Goal: Navigation & Orientation: Find specific page/section

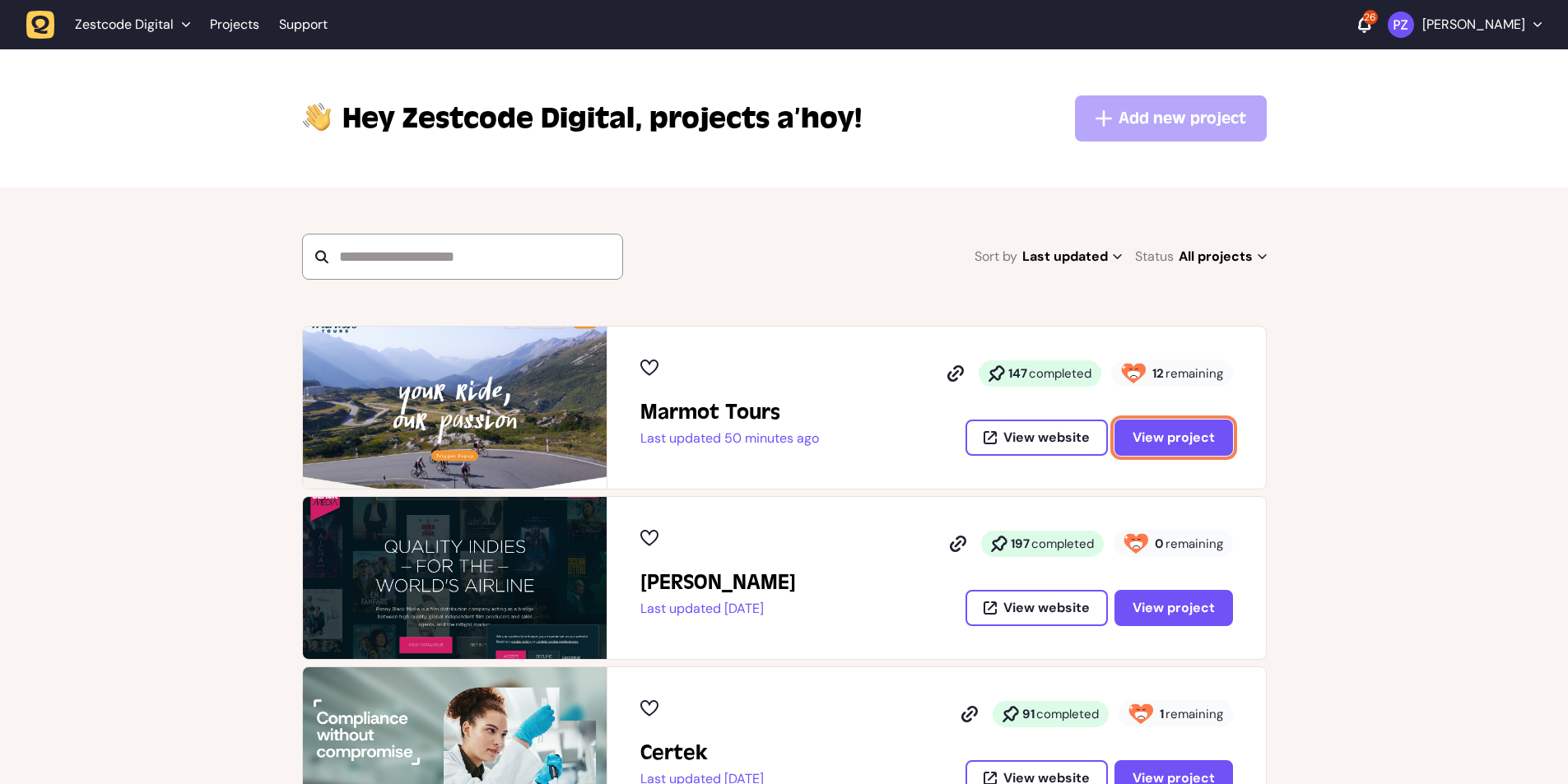
click at [1152, 432] on span "View project" at bounding box center [1174, 438] width 83 height 13
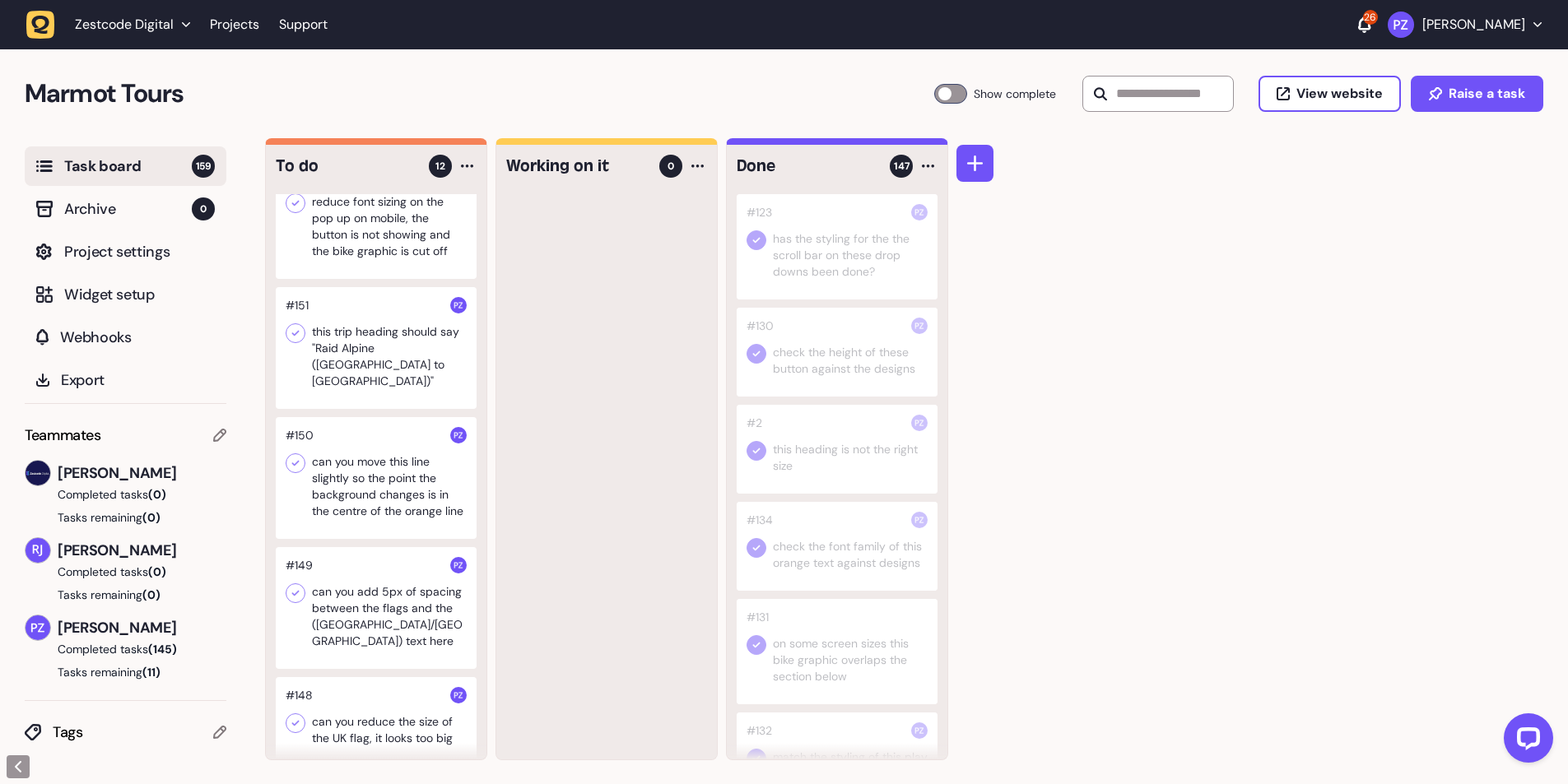
scroll to position [1, 0]
click at [351, 717] on div at bounding box center [376, 721] width 201 height 89
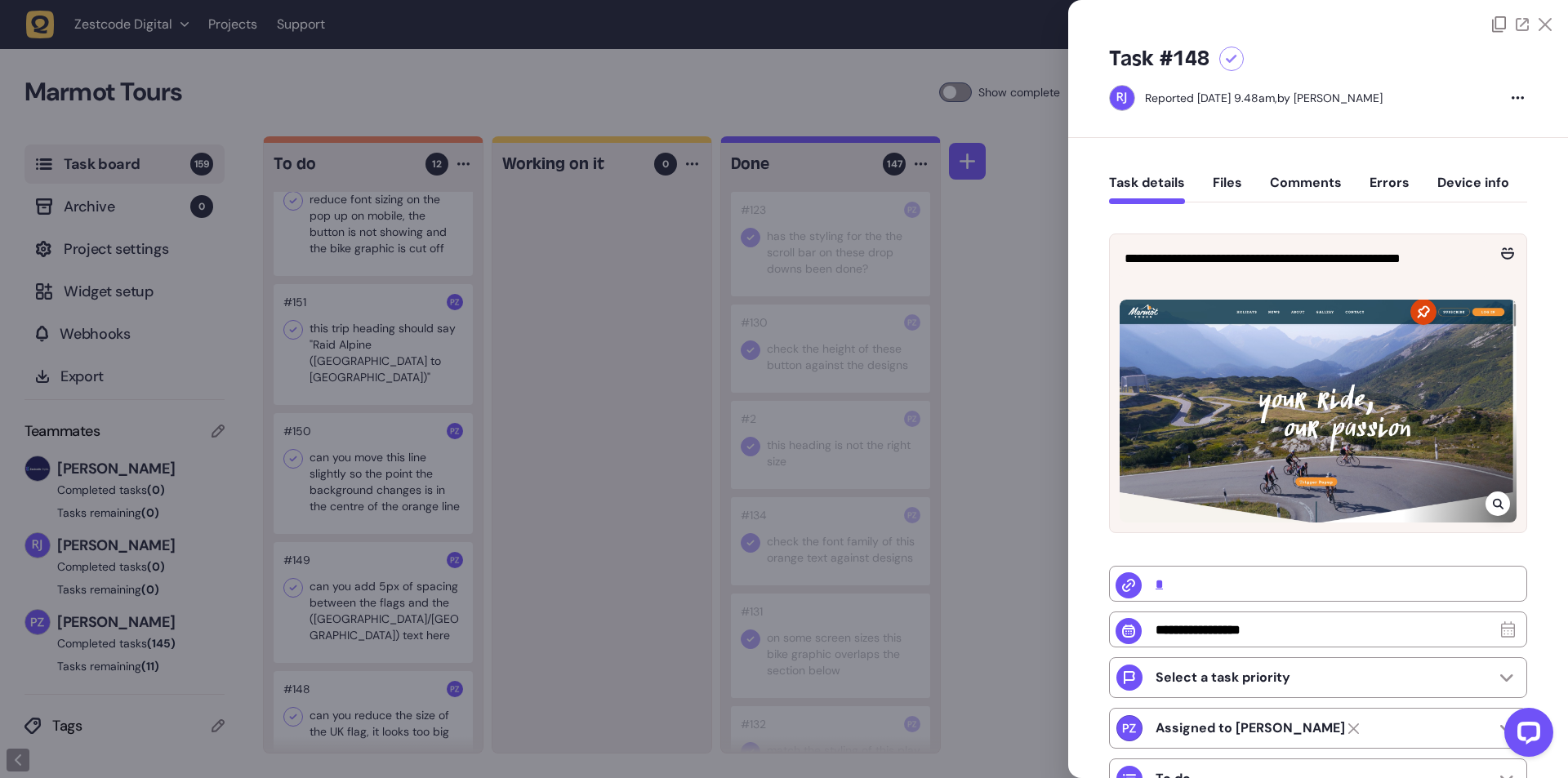
click at [579, 632] on div at bounding box center [784, 389] width 1568 height 778
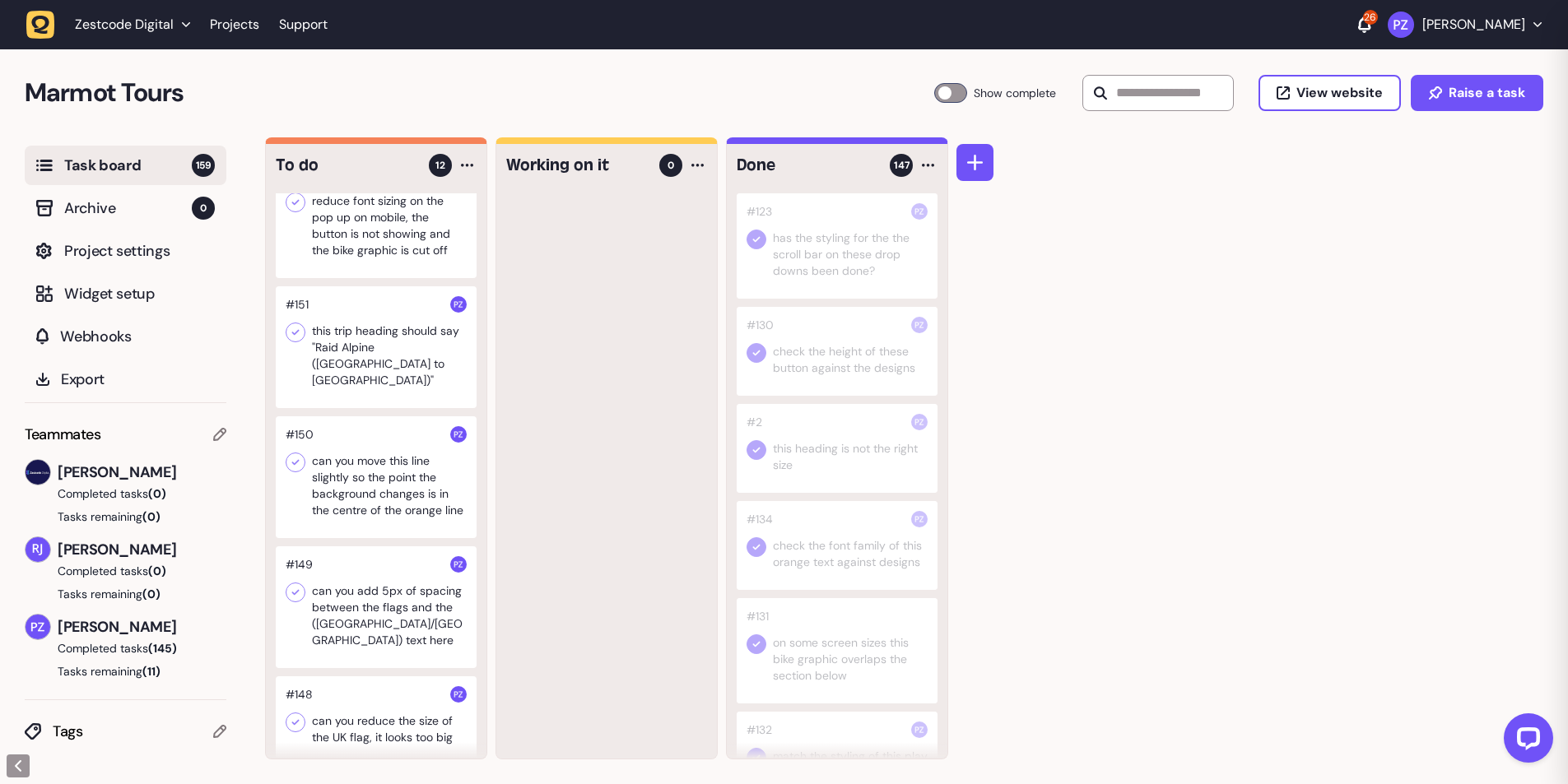
click at [375, 625] on div at bounding box center [376, 608] width 201 height 122
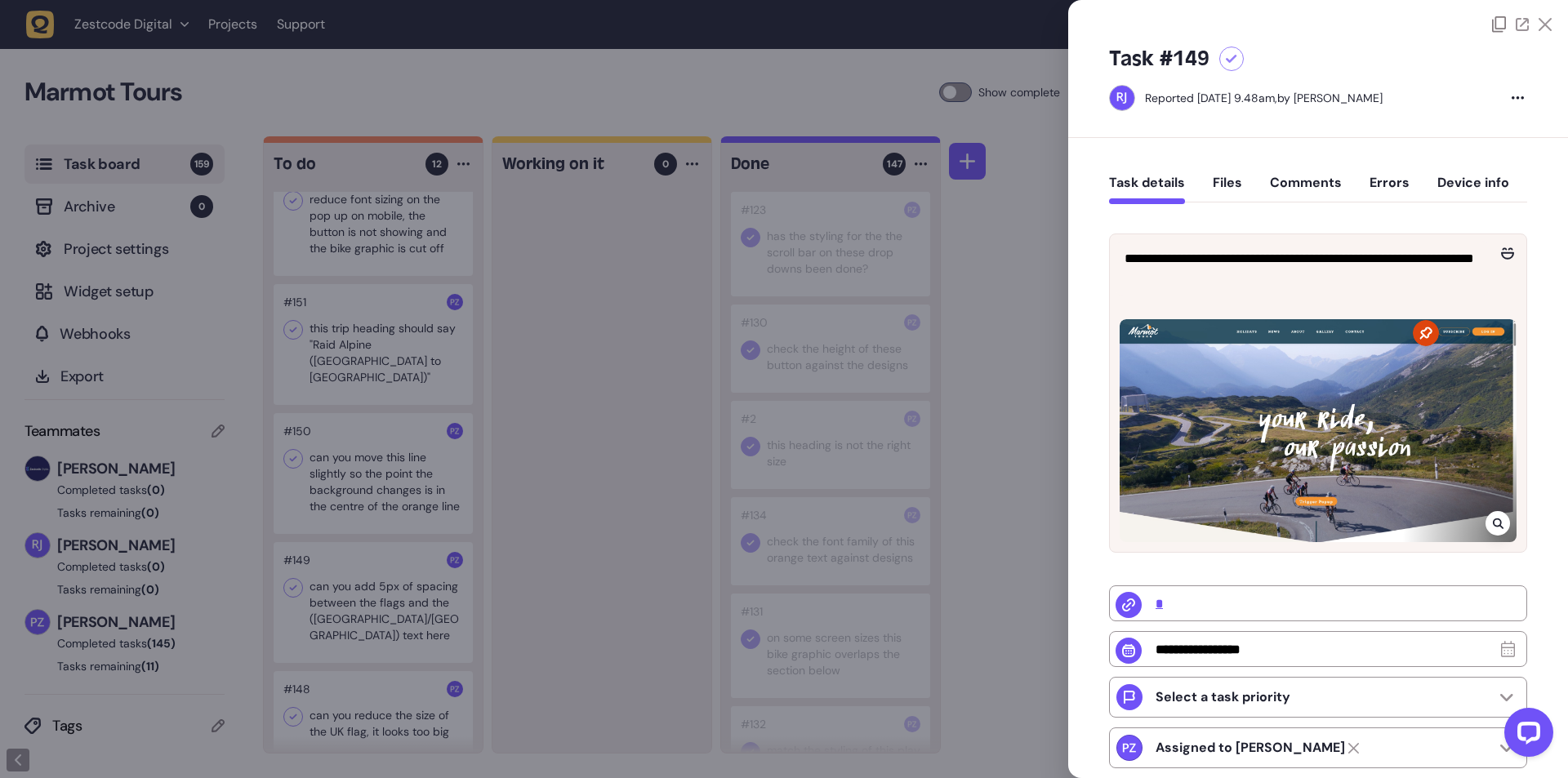
click at [517, 627] on div at bounding box center [784, 389] width 1568 height 778
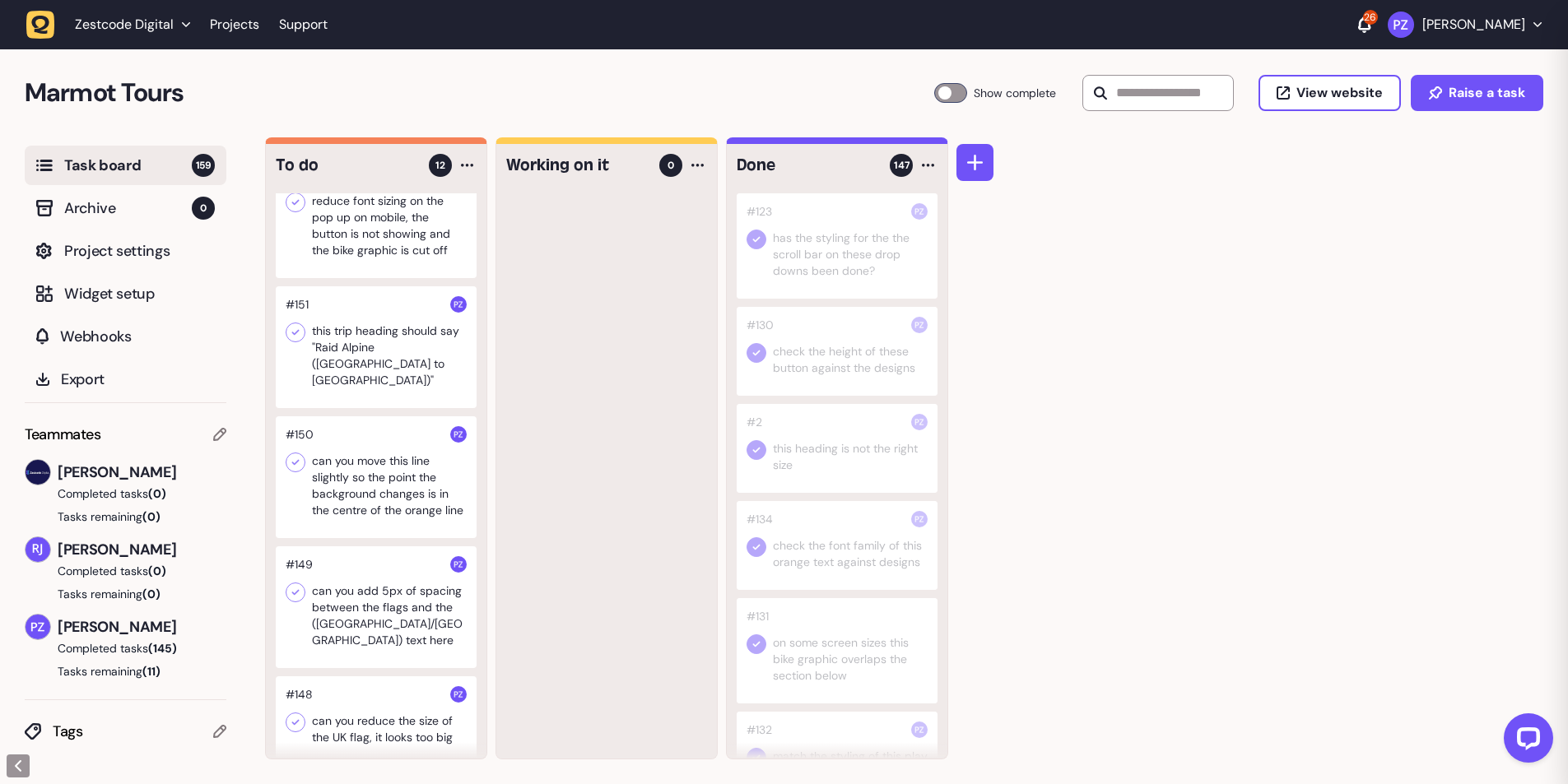
scroll to position [799, 0]
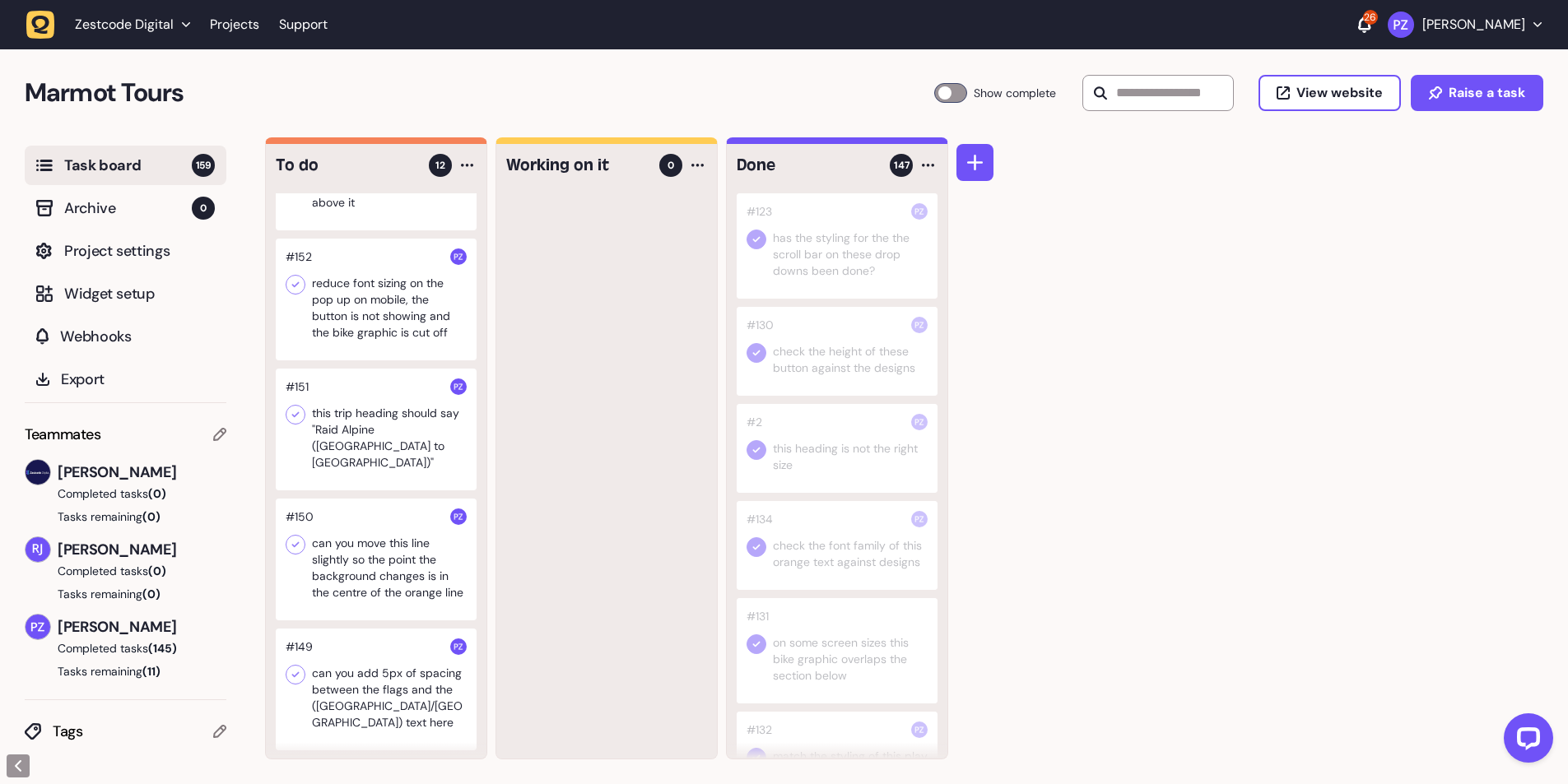
click at [369, 591] on div at bounding box center [376, 560] width 201 height 122
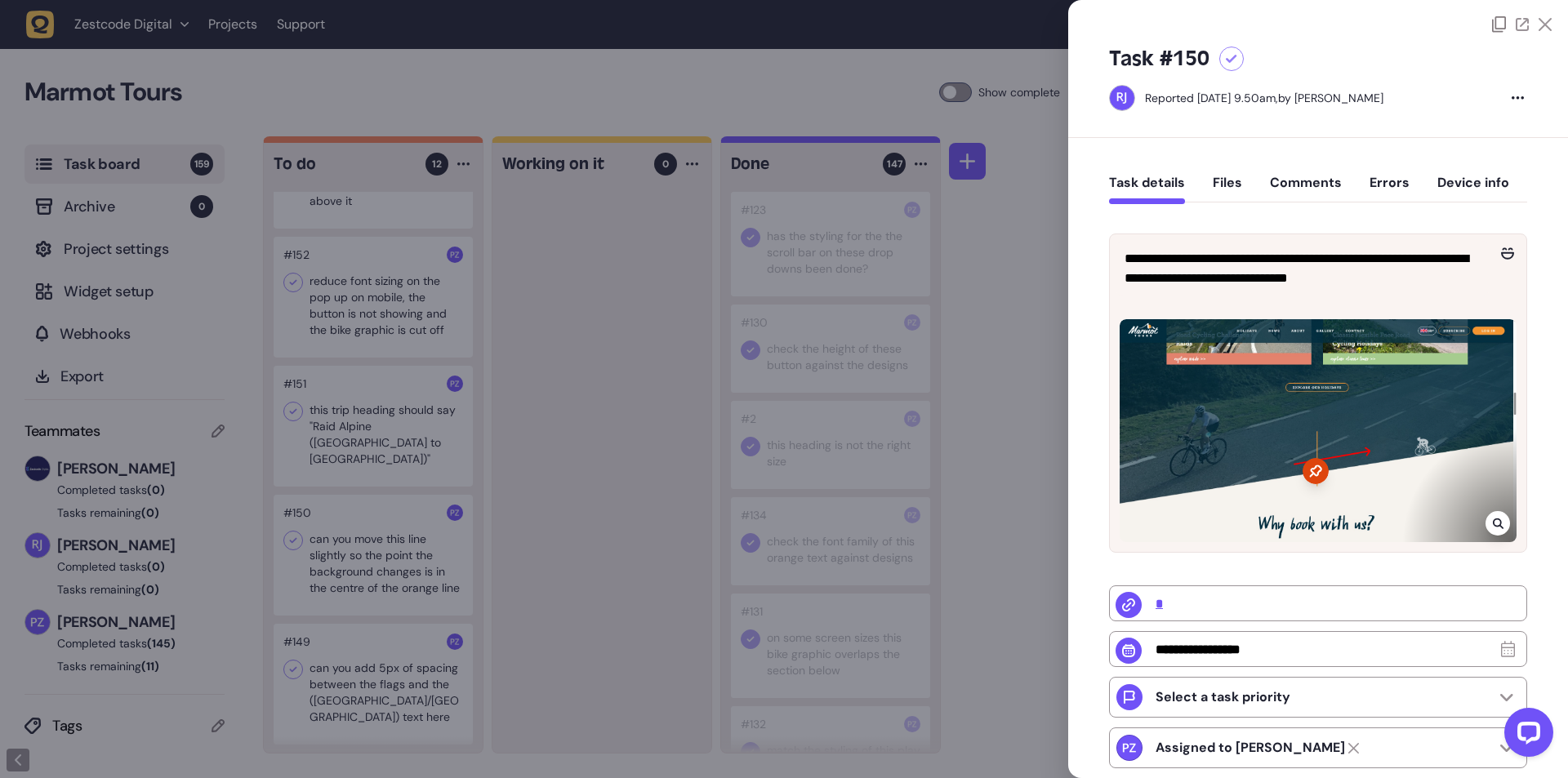
click at [524, 608] on div at bounding box center [784, 389] width 1568 height 778
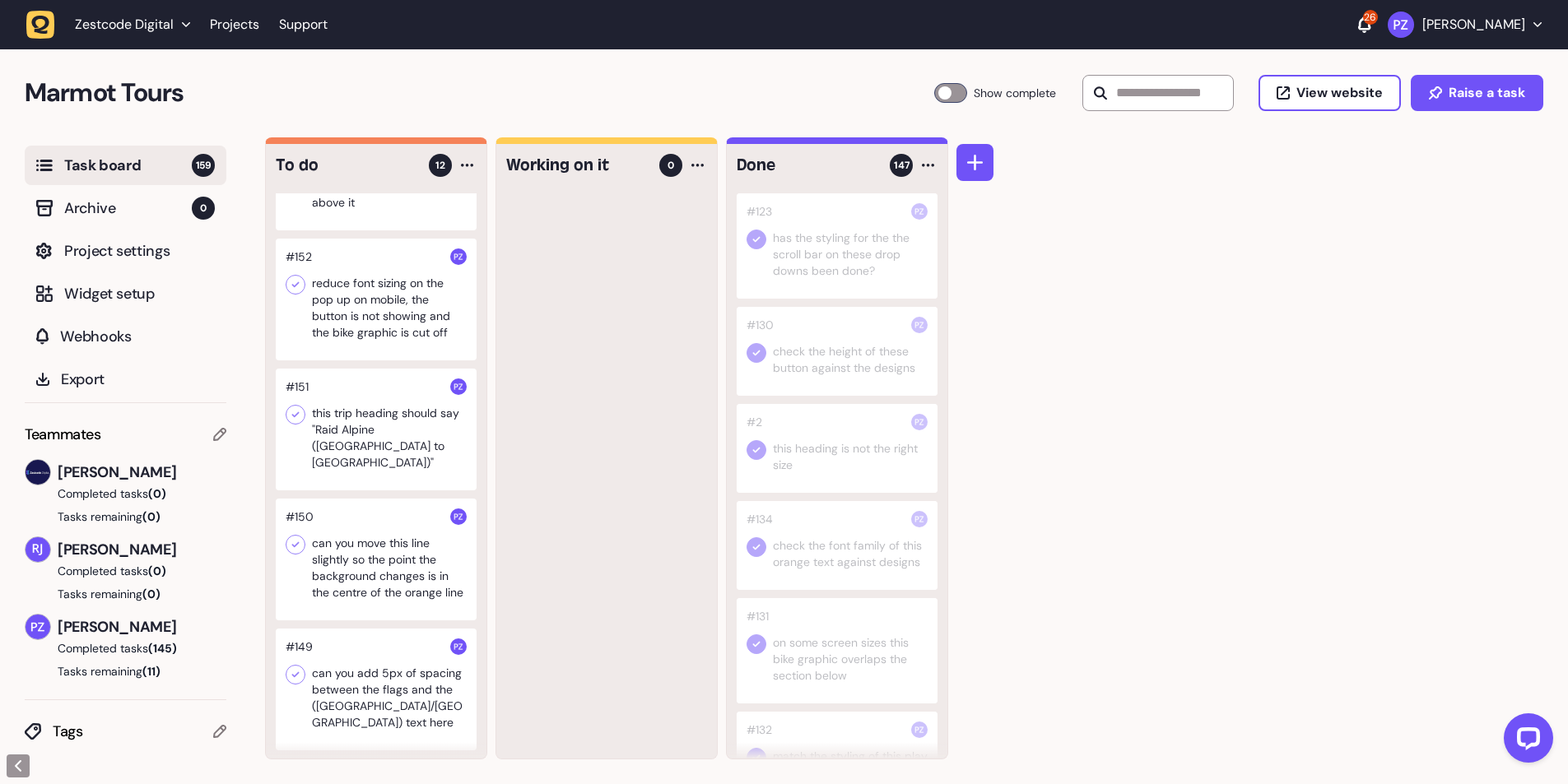
click at [406, 433] on div at bounding box center [376, 430] width 201 height 122
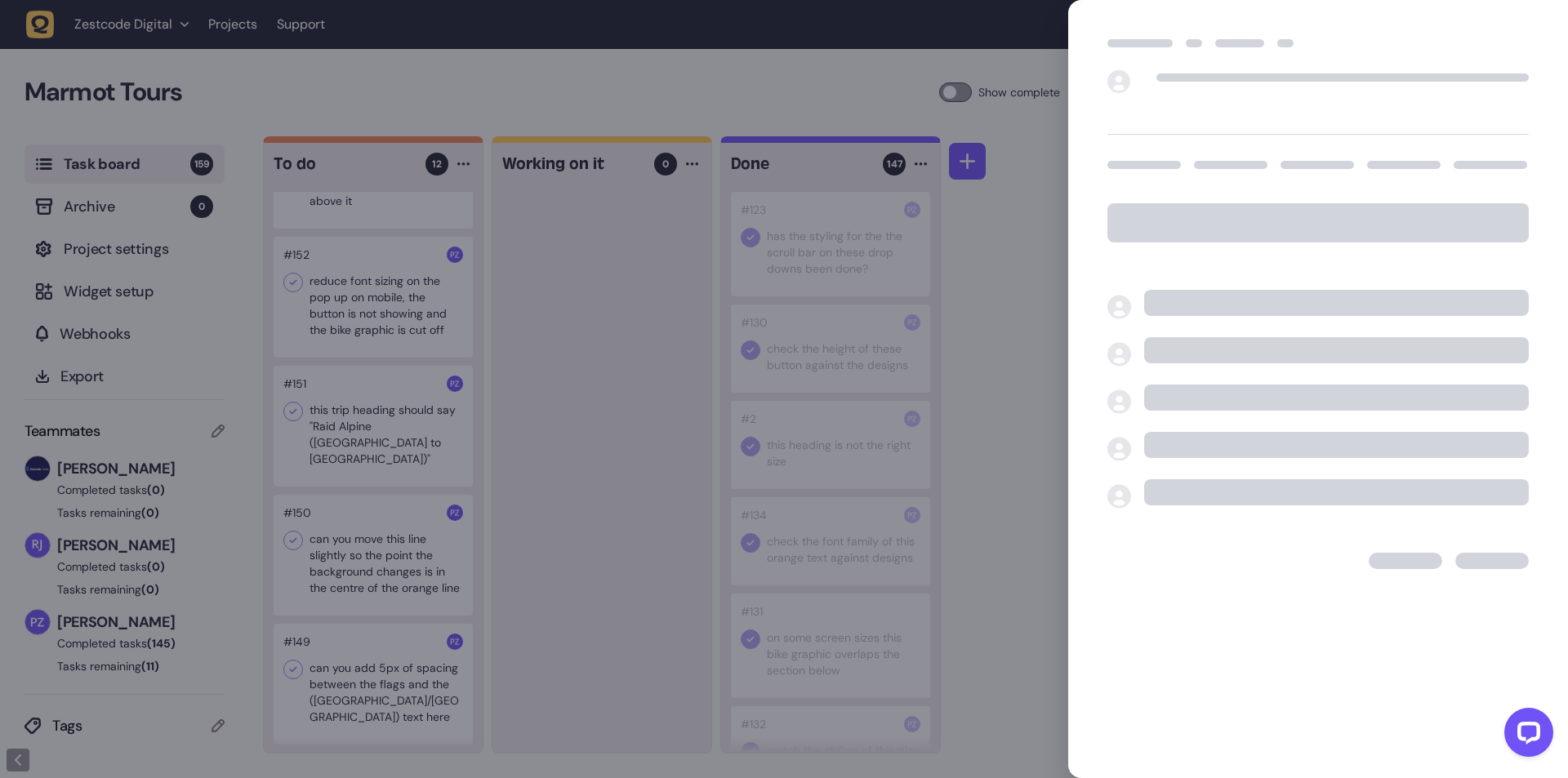
click at [549, 484] on div at bounding box center [784, 389] width 1568 height 778
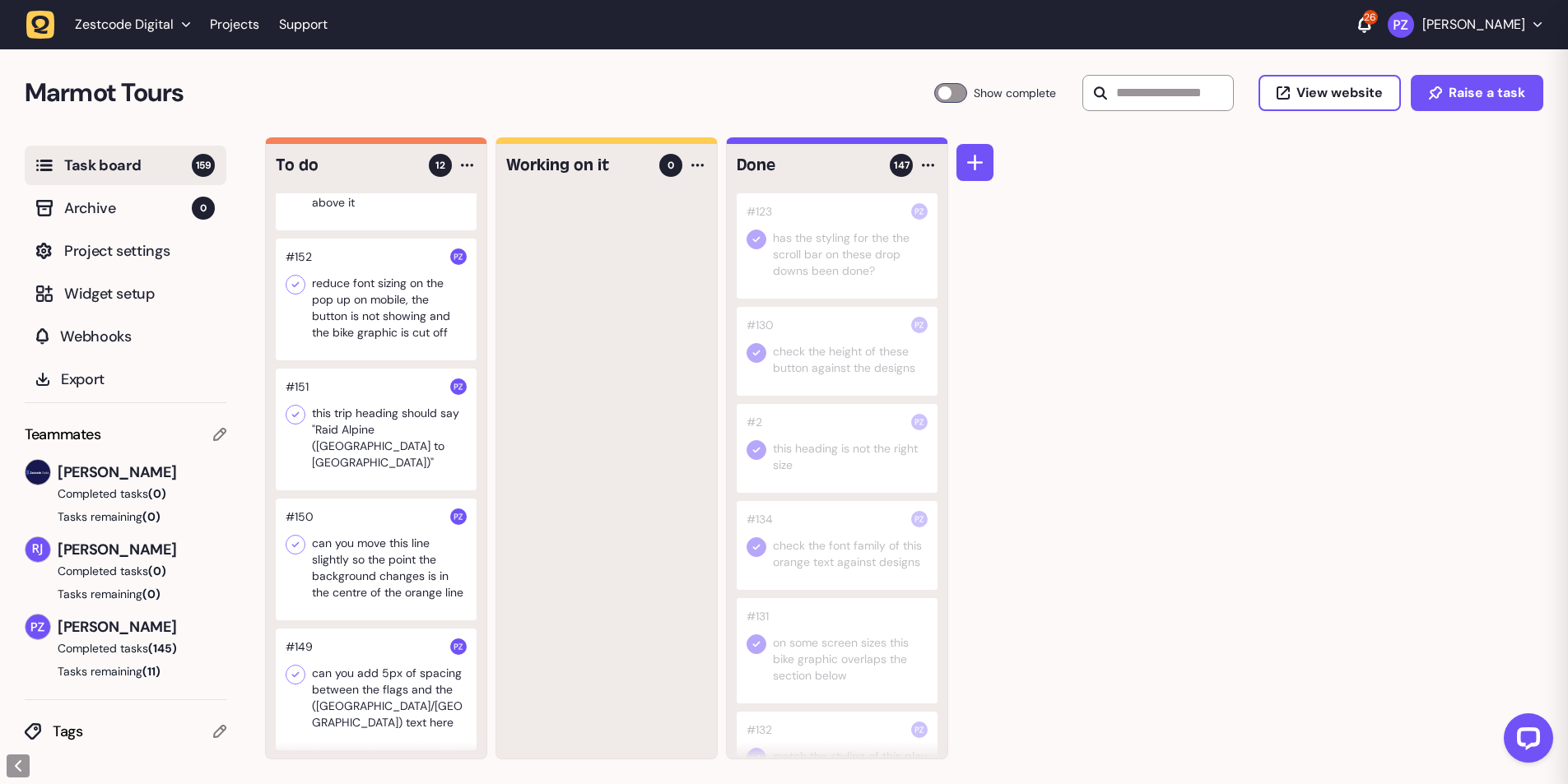
scroll to position [635, 0]
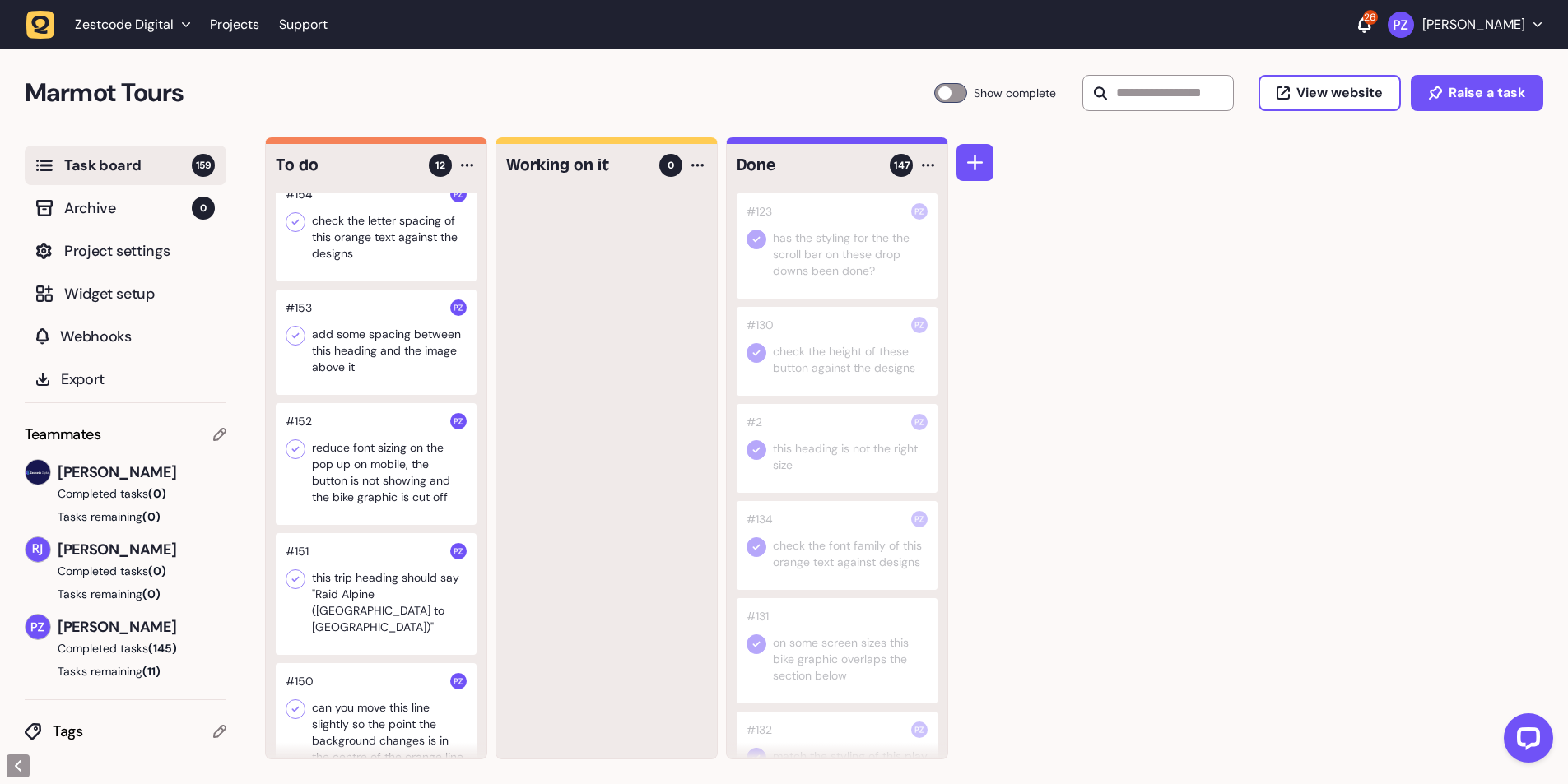
click at [395, 495] on div at bounding box center [376, 464] width 201 height 122
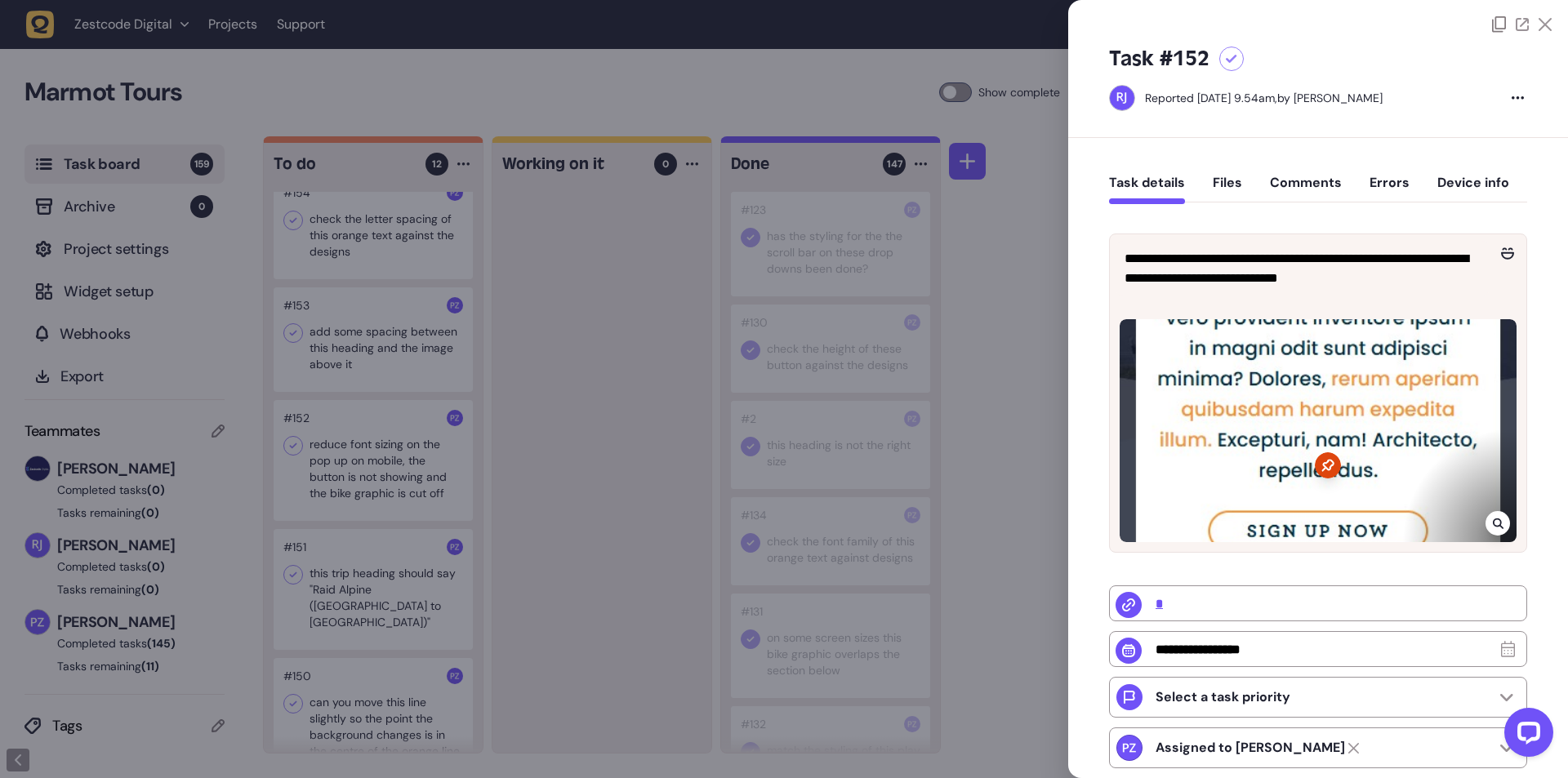
click at [545, 508] on div at bounding box center [784, 389] width 1568 height 778
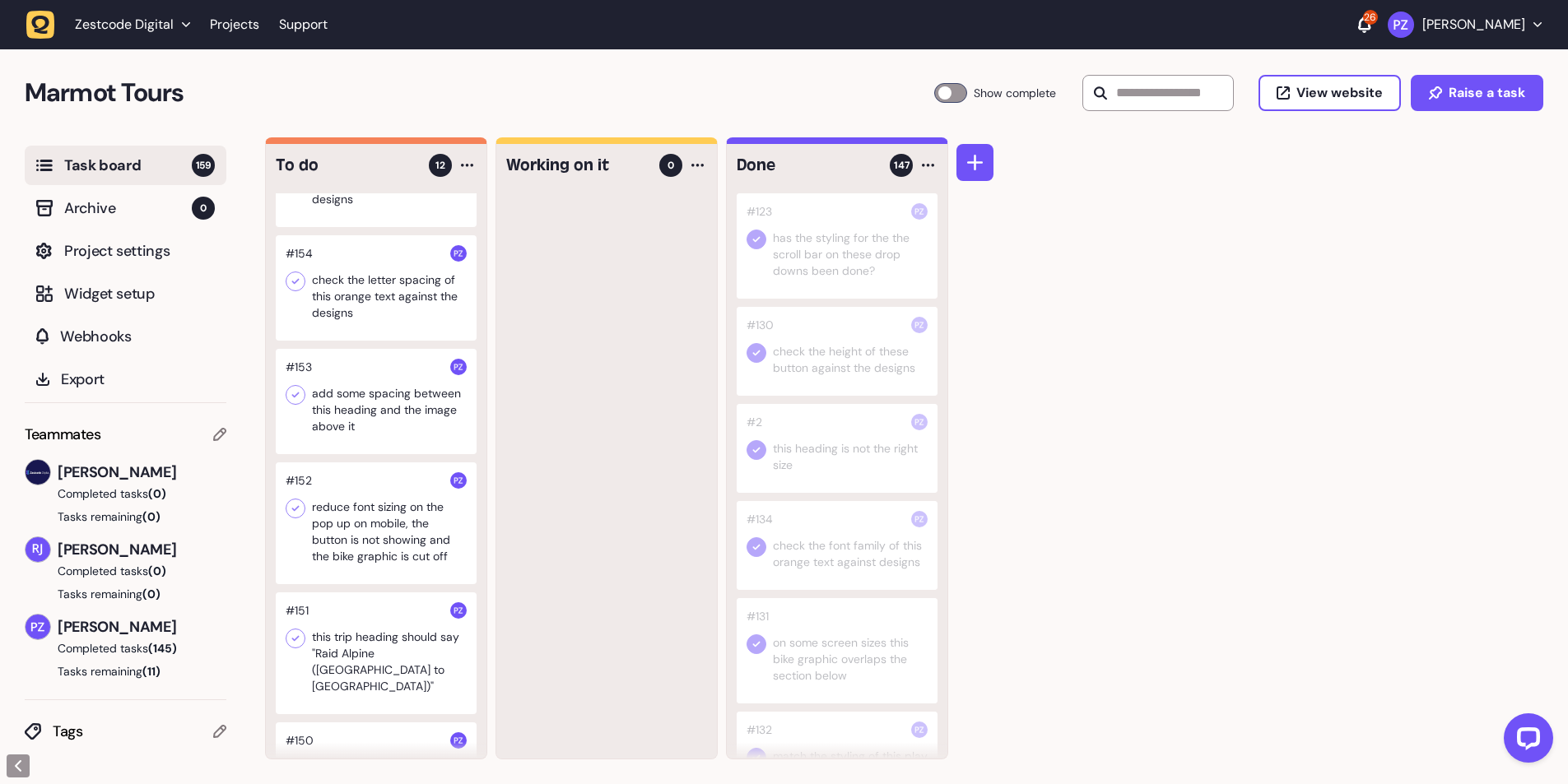
scroll to position [552, 0]
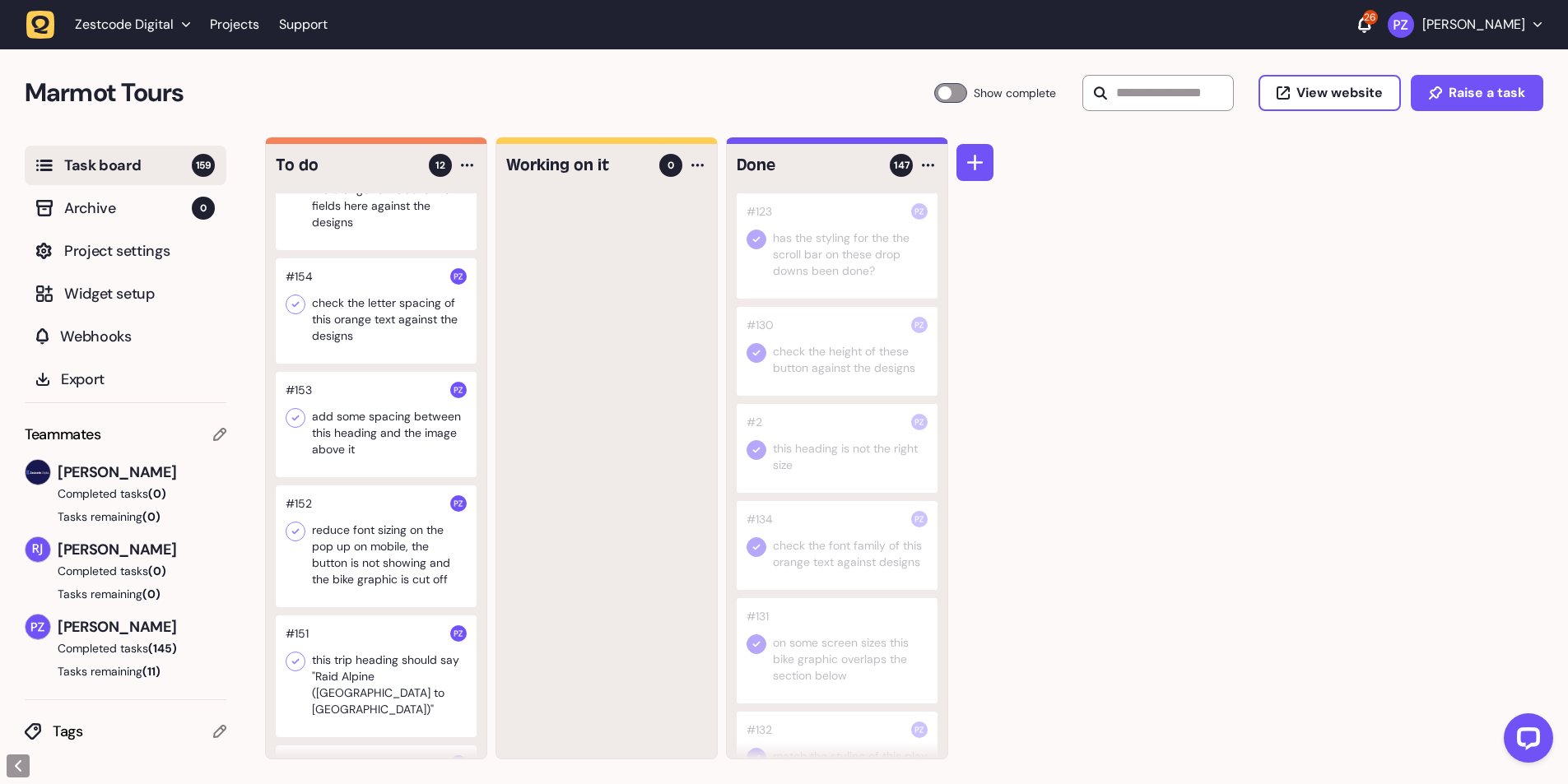
click at [381, 452] on div at bounding box center [376, 425] width 201 height 105
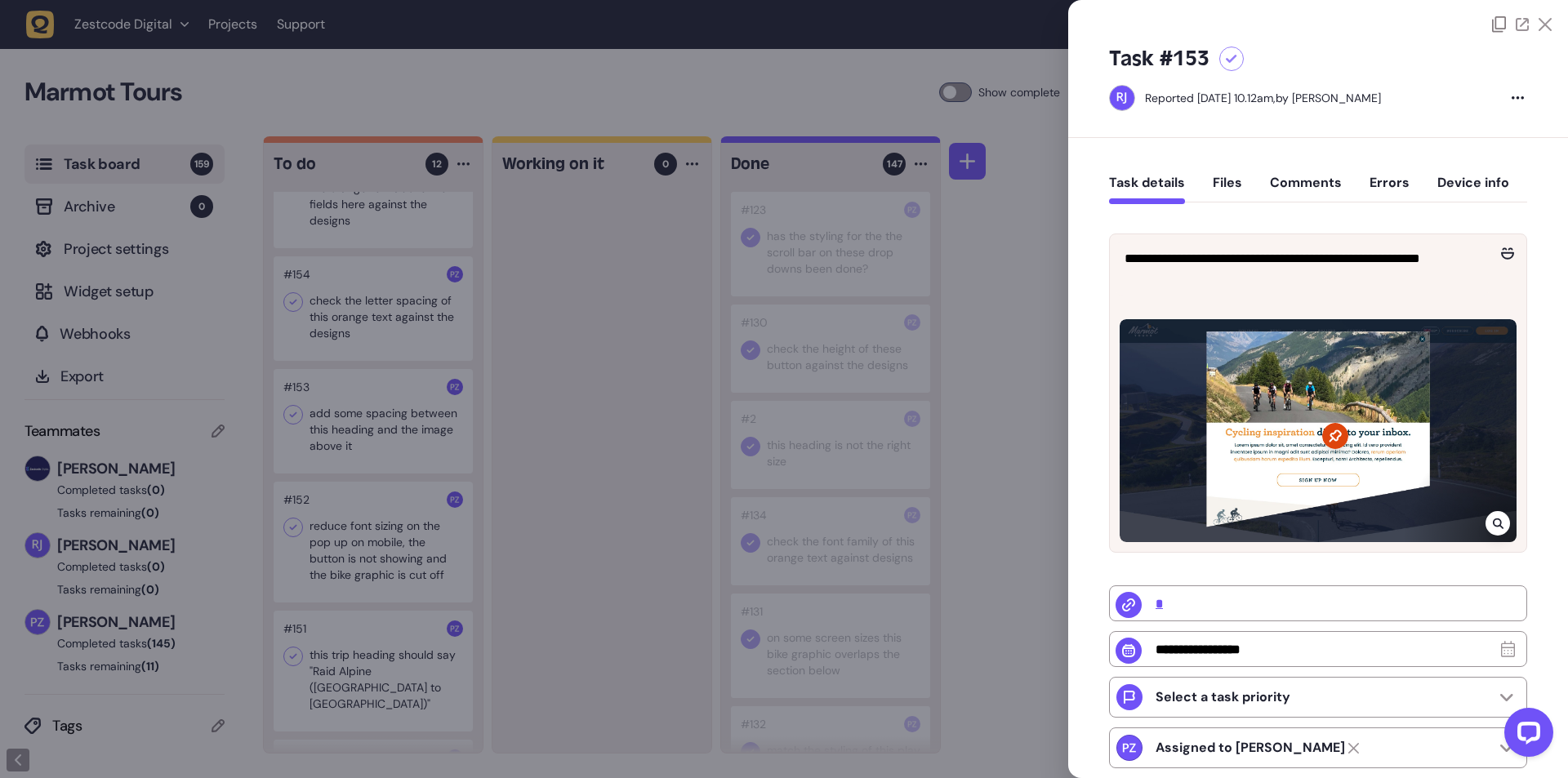
drag, startPoint x: 563, startPoint y: 482, endPoint x: 361, endPoint y: 482, distance: 202.0
click at [563, 482] on div at bounding box center [784, 389] width 1568 height 778
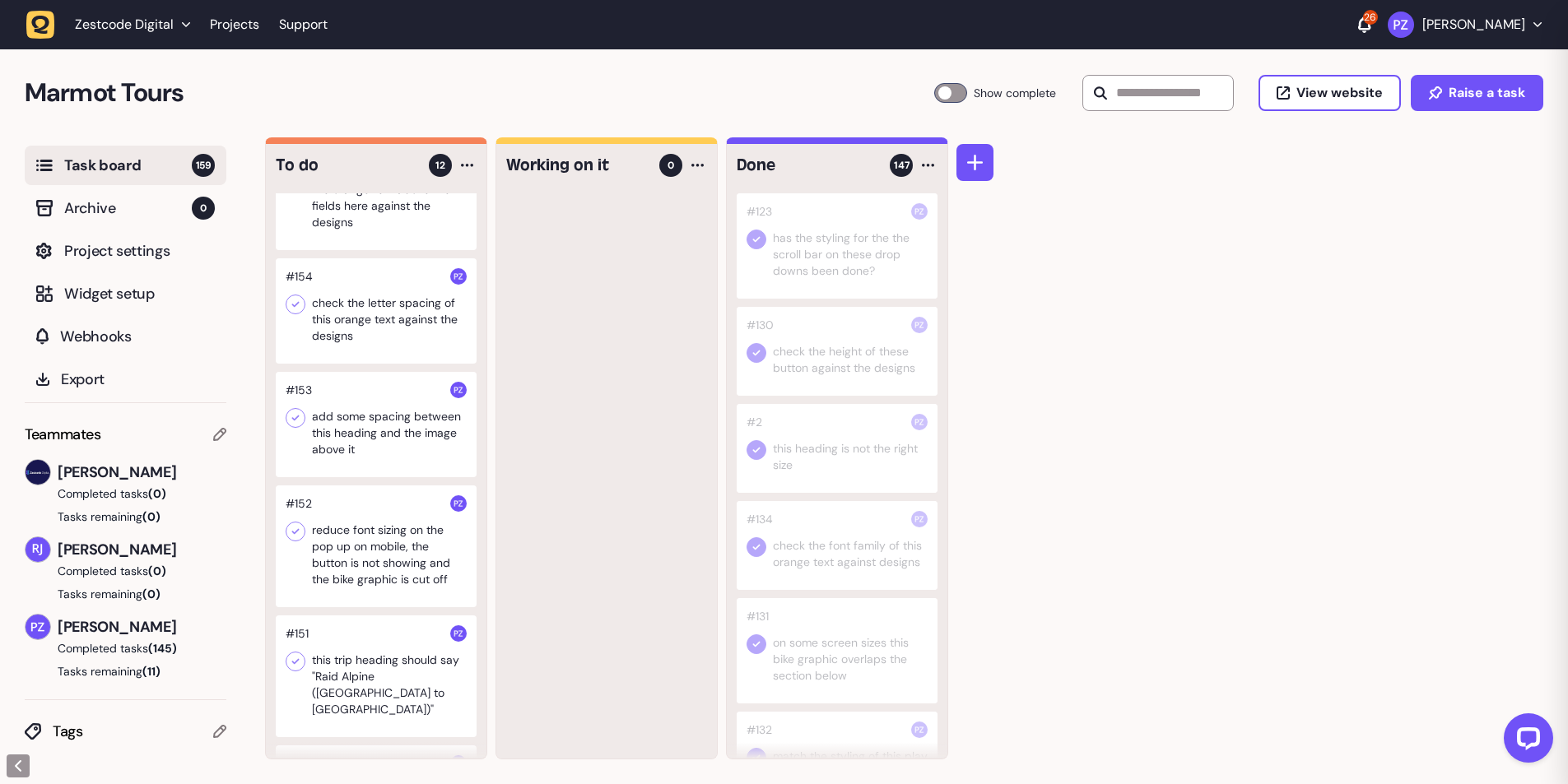
scroll to position [470, 0]
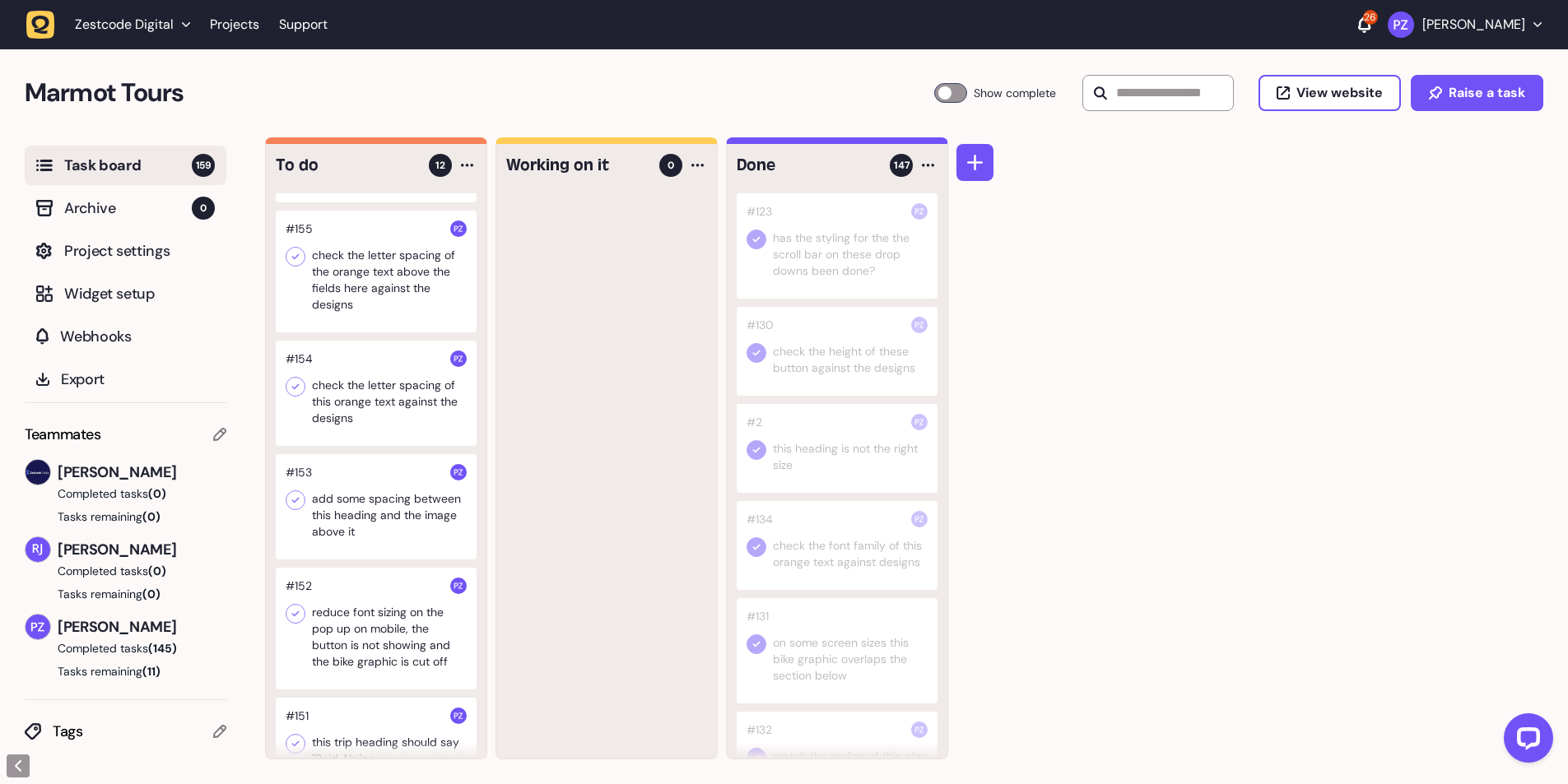
click at [384, 402] on div at bounding box center [376, 393] width 201 height 105
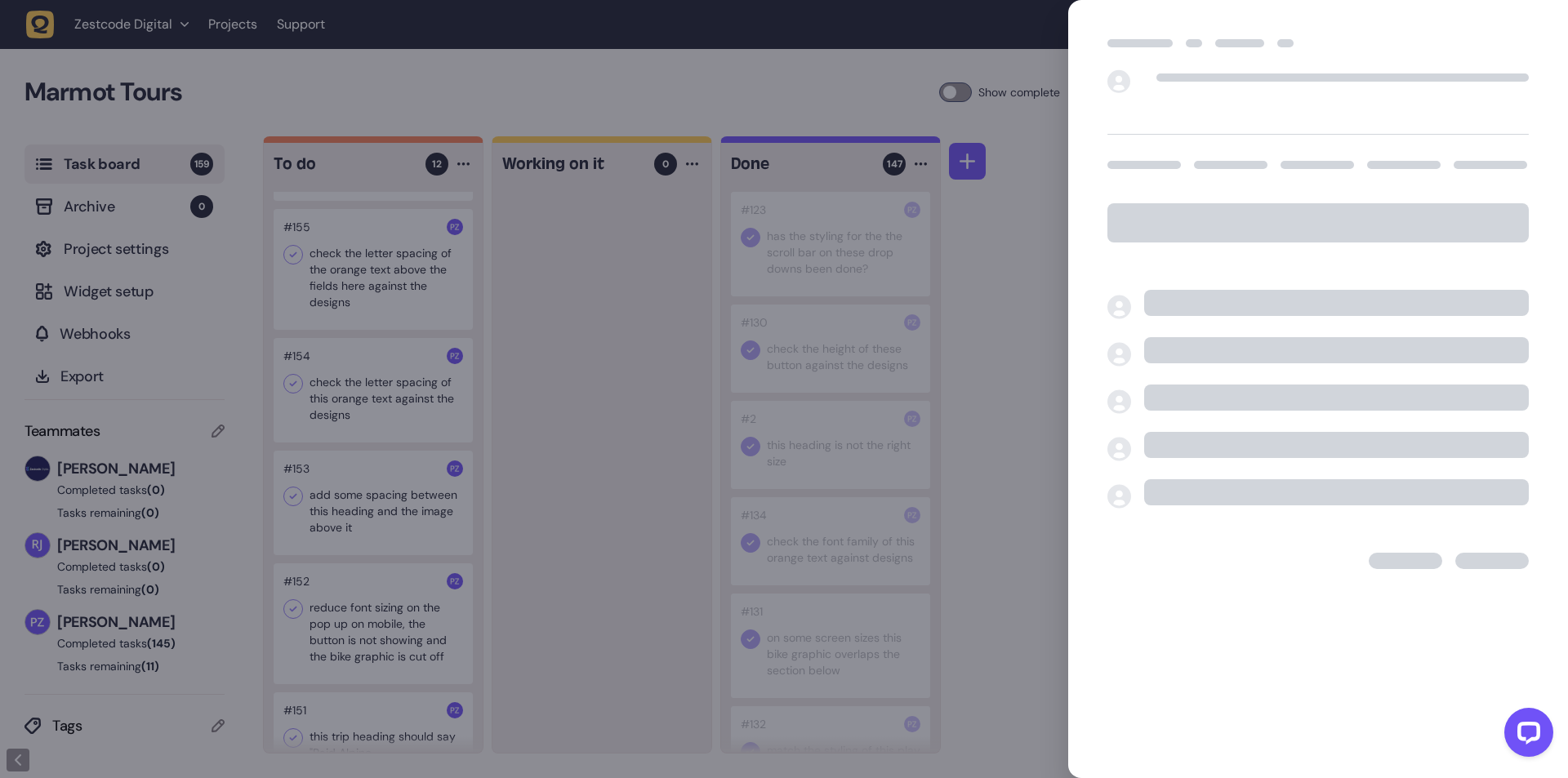
click at [559, 444] on div at bounding box center [784, 389] width 1568 height 778
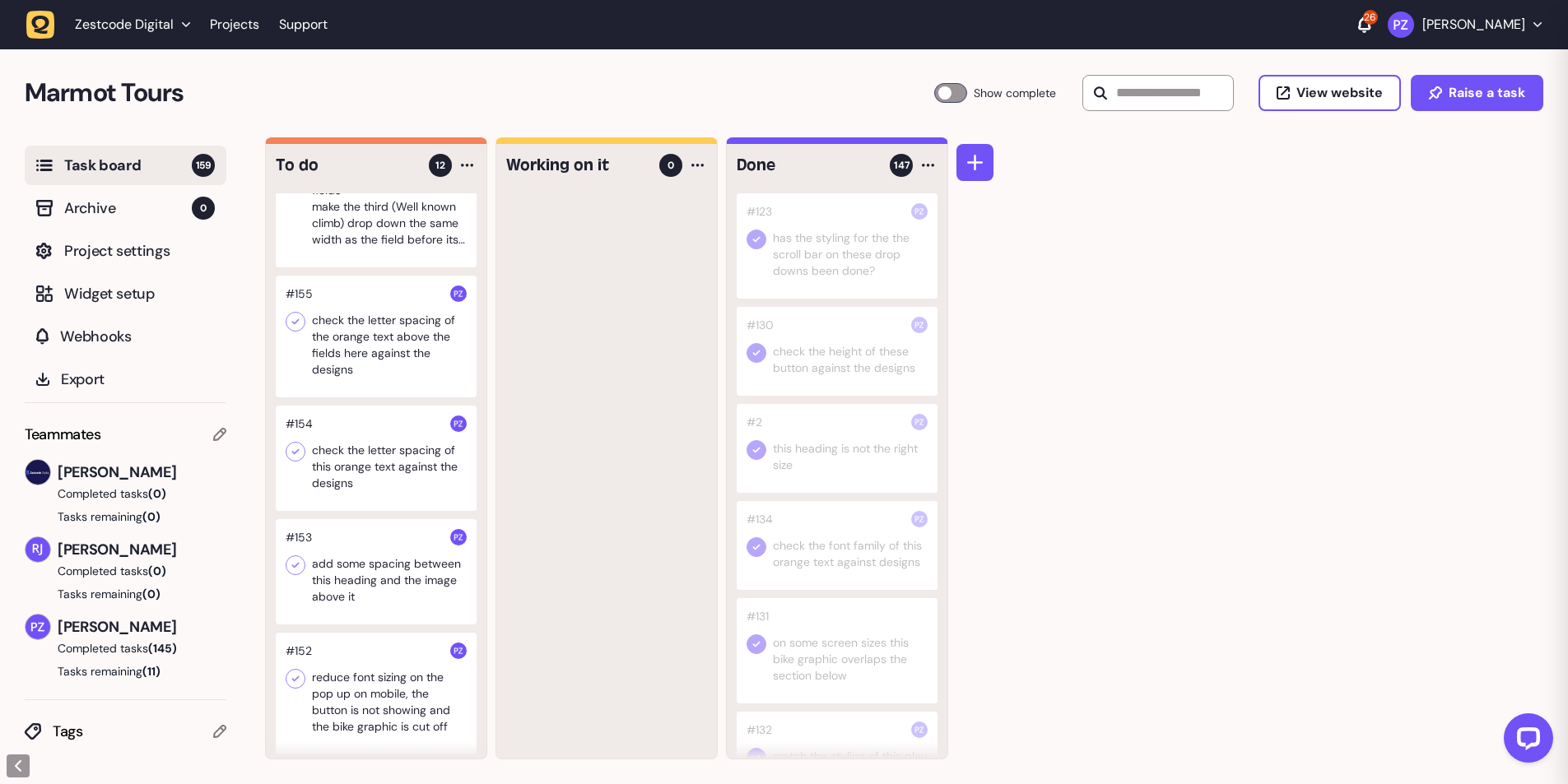
scroll to position [388, 0]
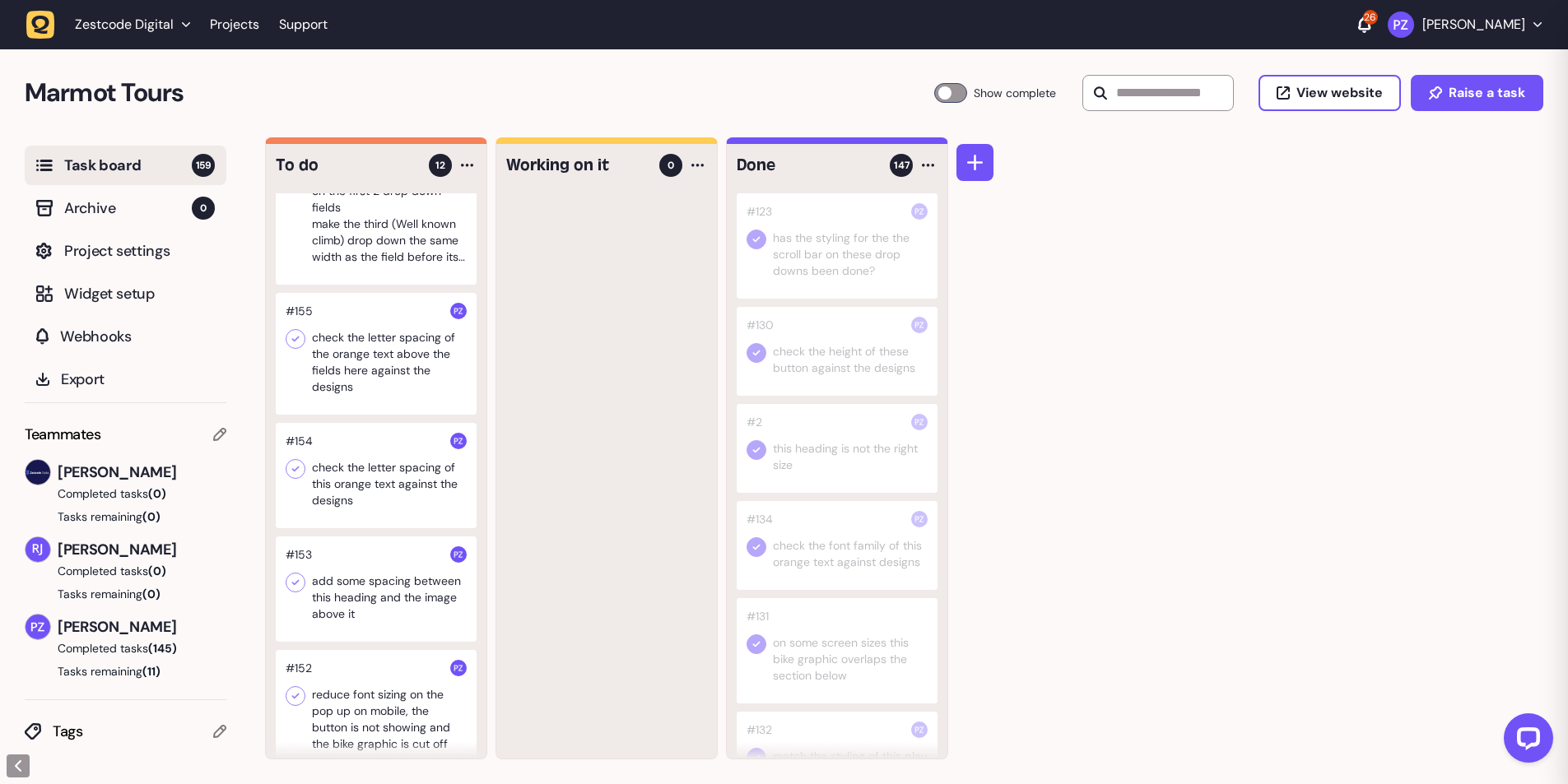
click at [377, 385] on div at bounding box center [376, 354] width 201 height 122
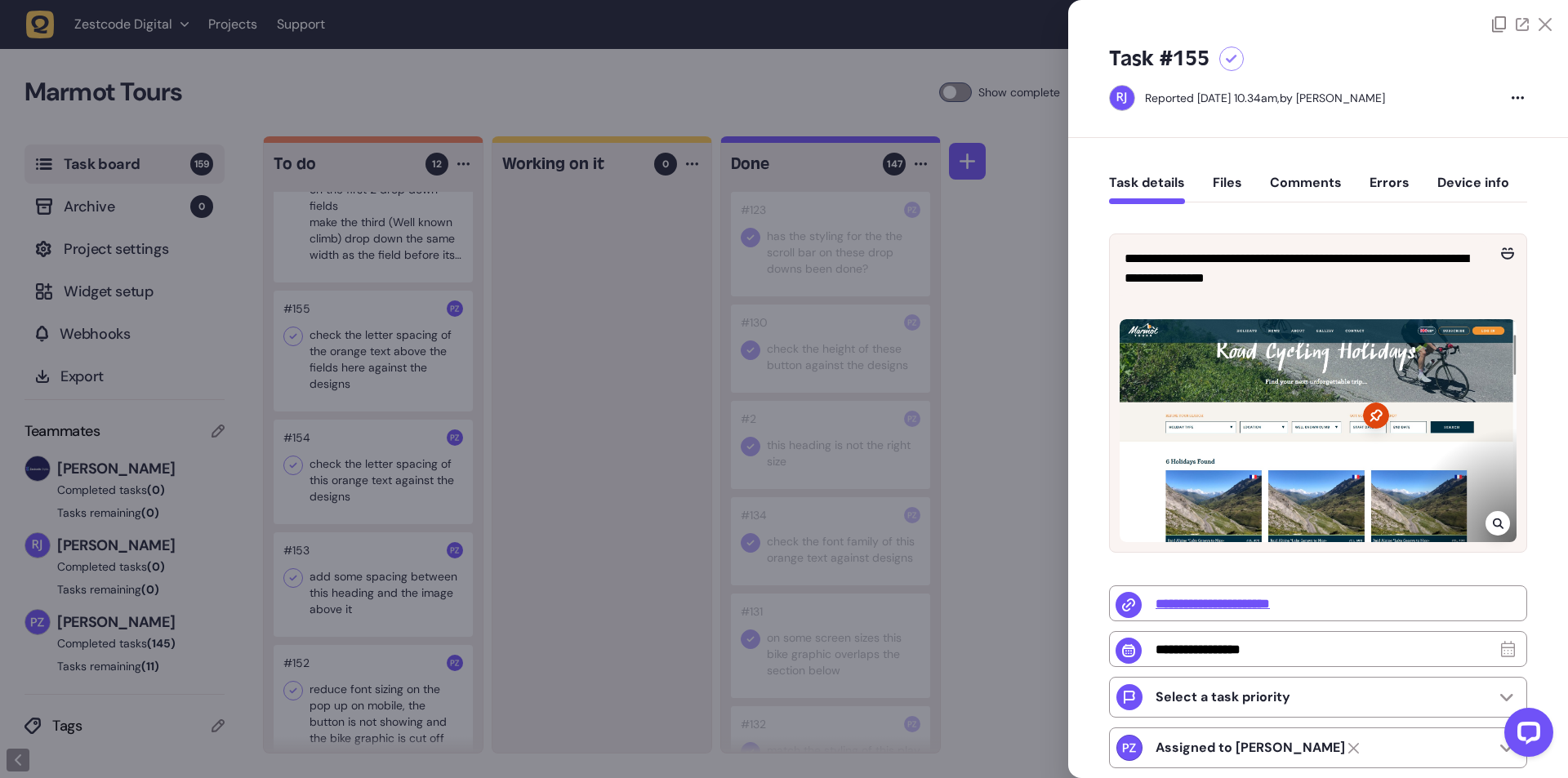
click at [611, 483] on div at bounding box center [784, 389] width 1568 height 778
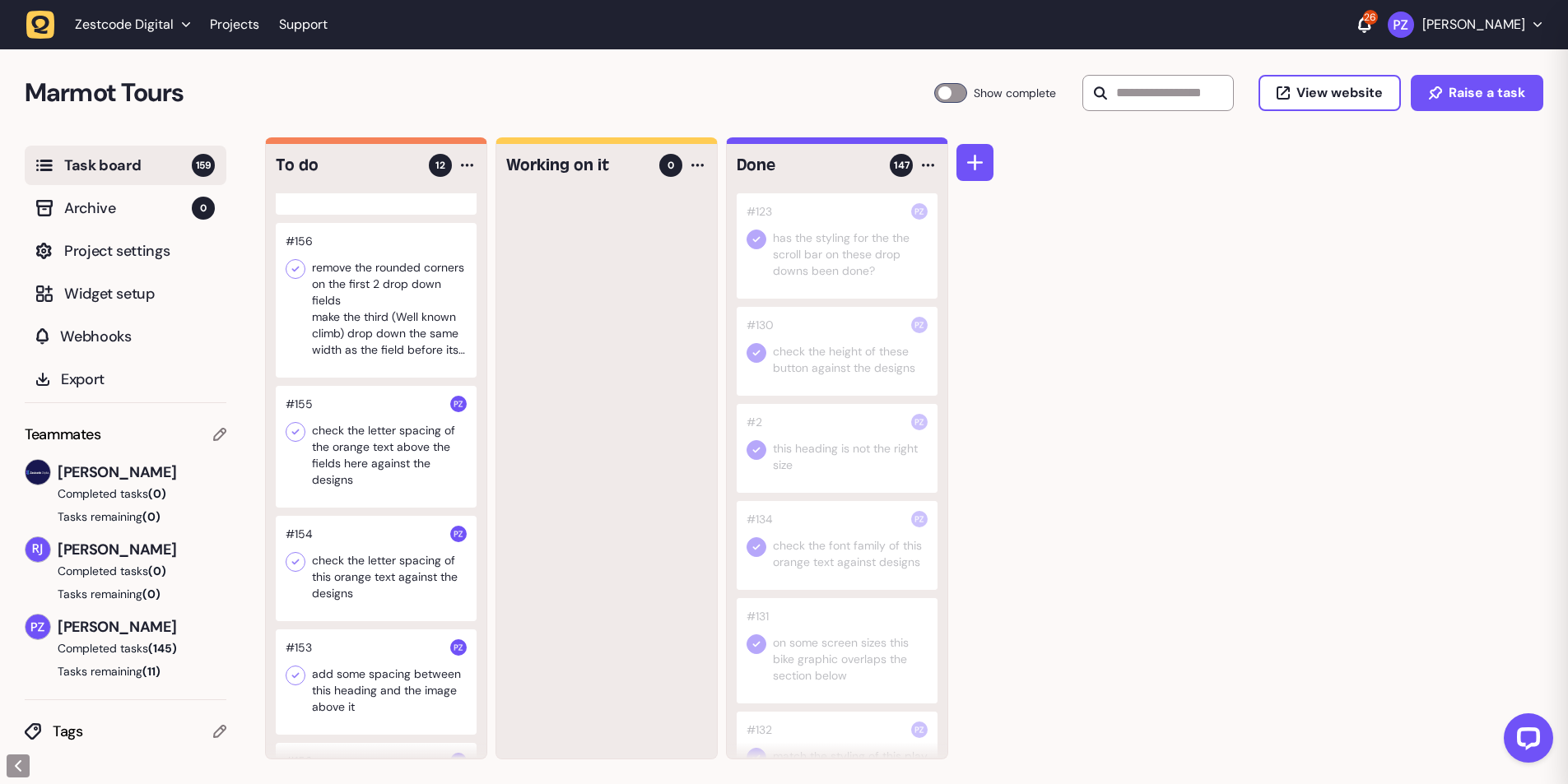
scroll to position [223, 0]
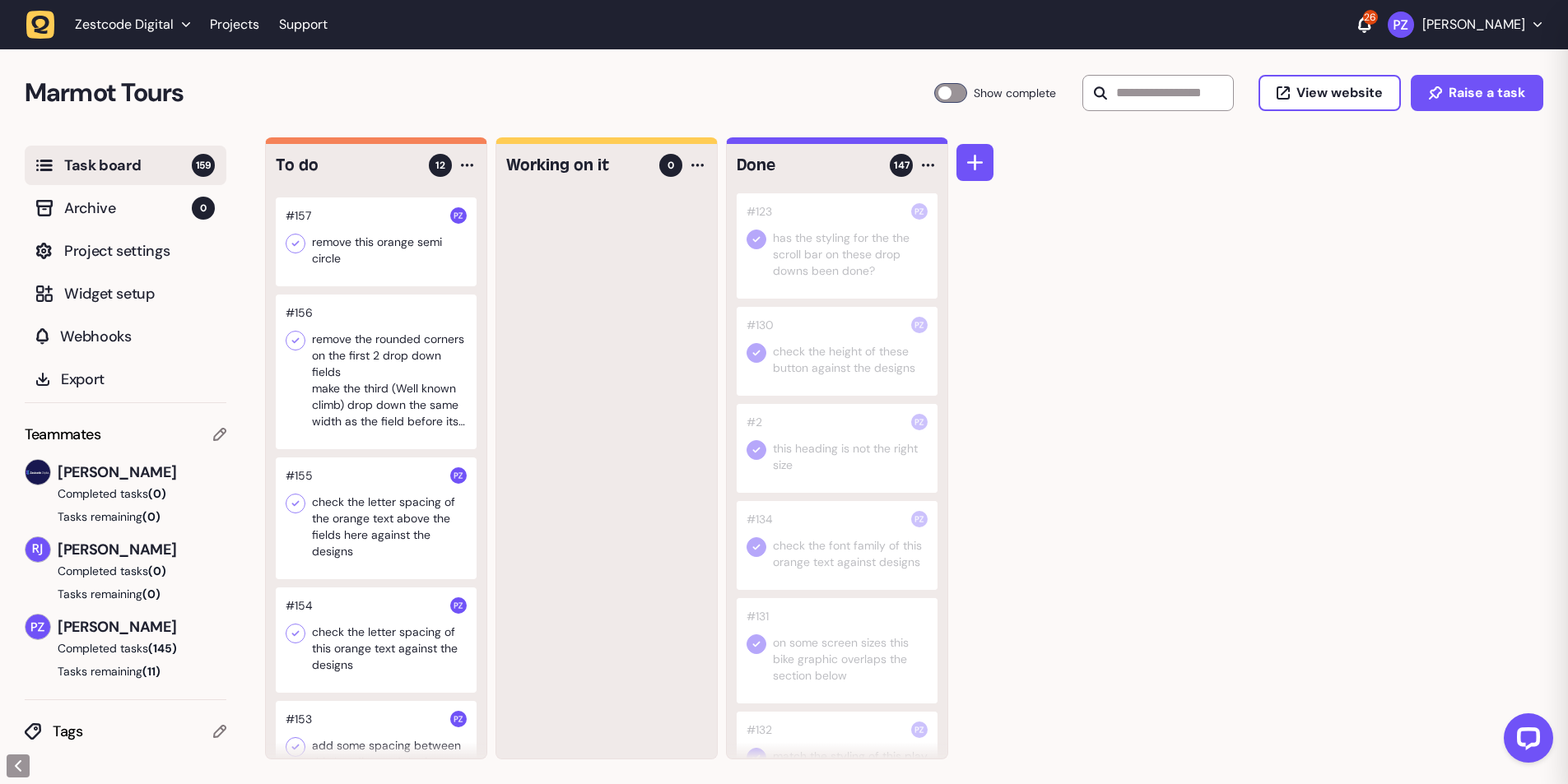
click at [389, 397] on div at bounding box center [376, 372] width 201 height 154
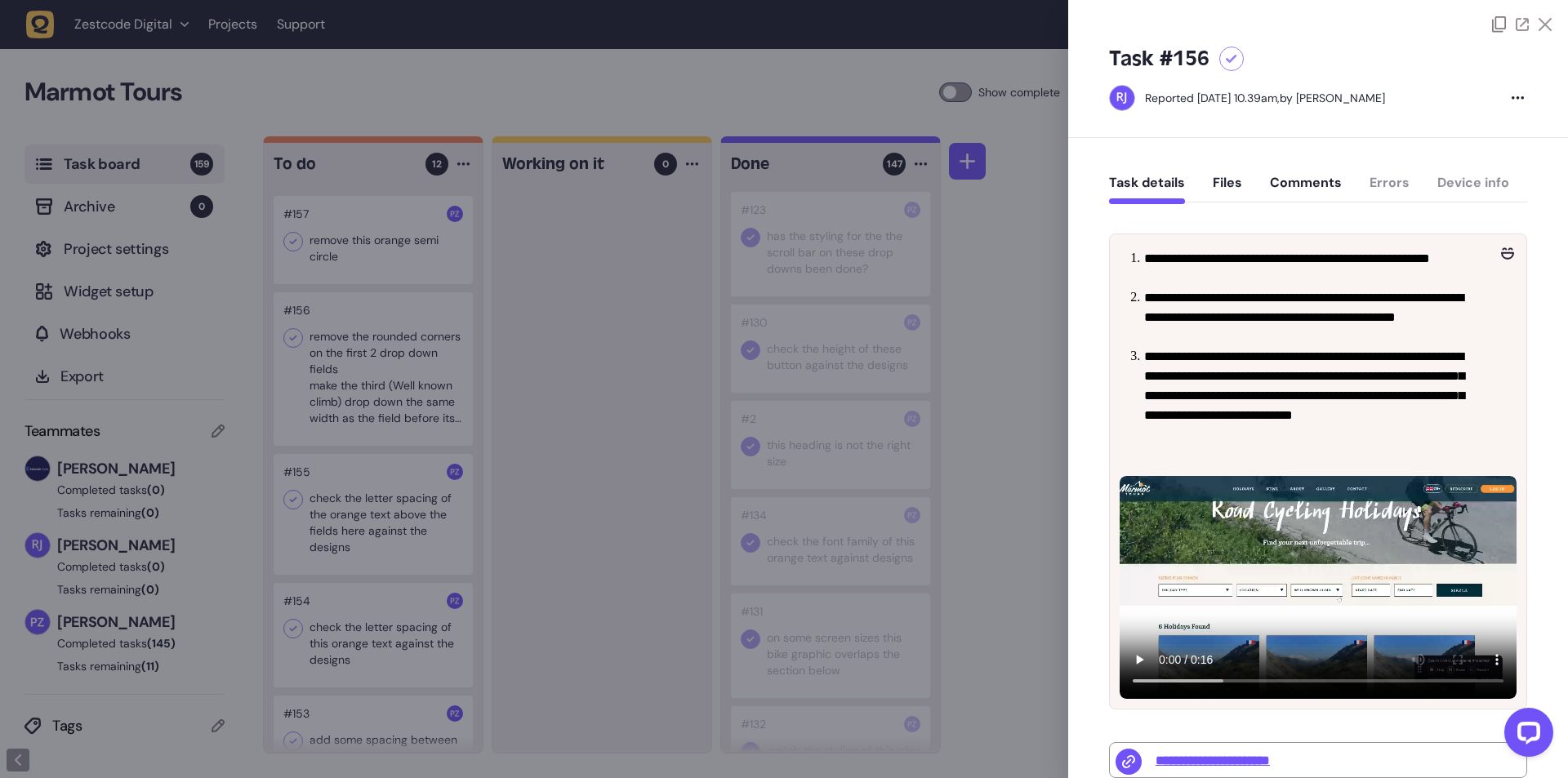
click at [650, 493] on div at bounding box center [784, 389] width 1568 height 778
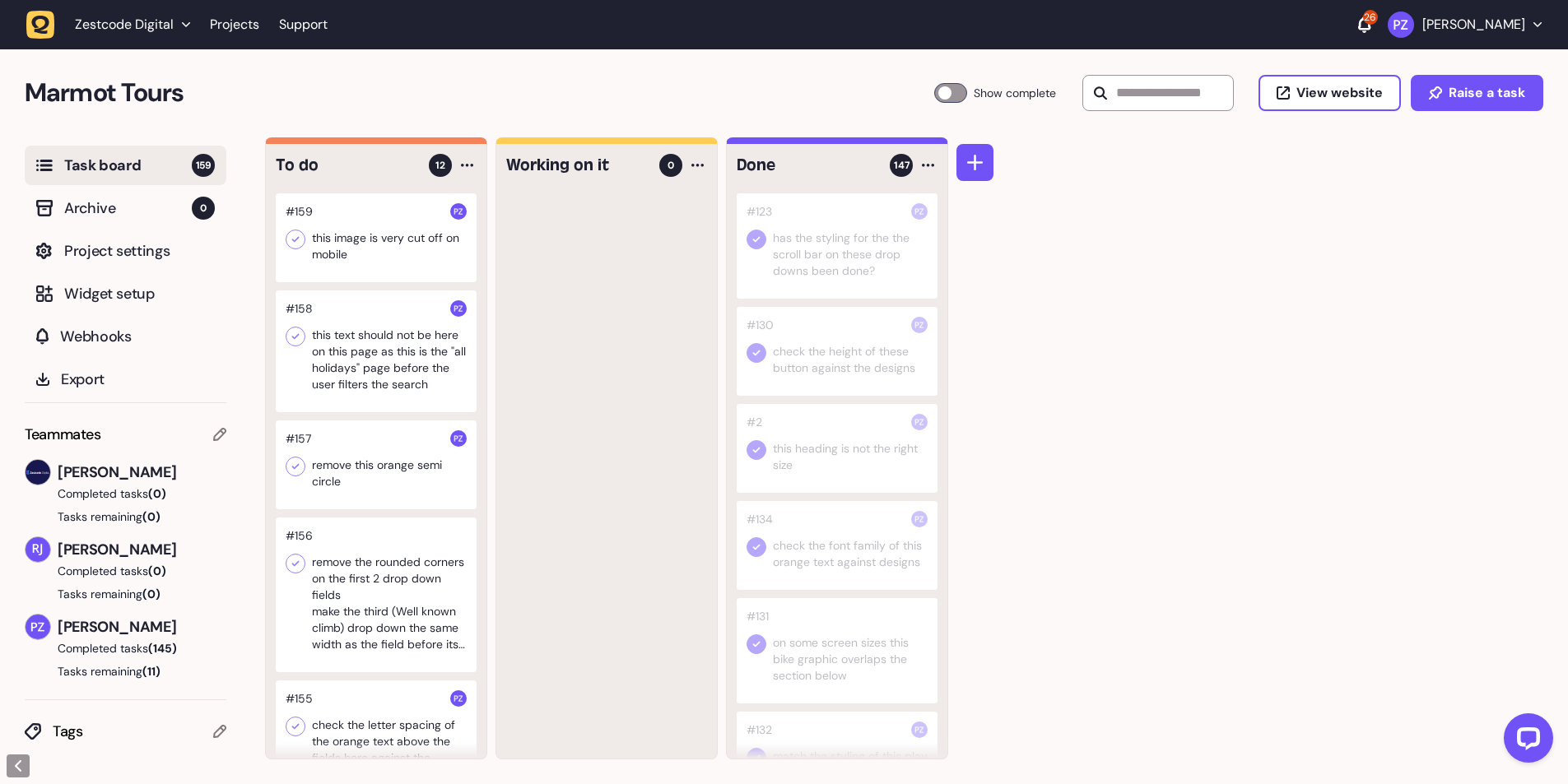
click at [391, 471] on div at bounding box center [376, 465] width 201 height 89
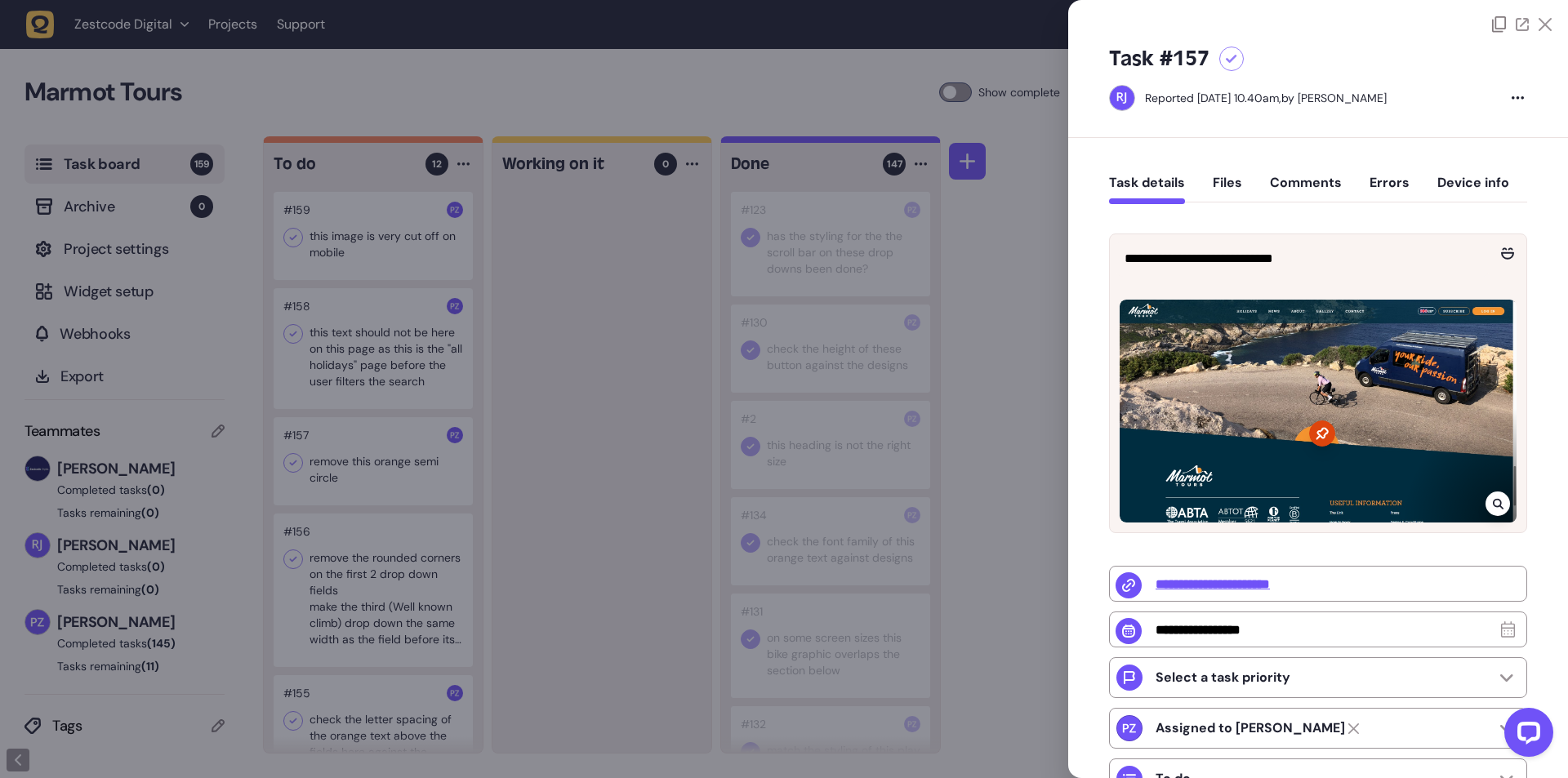
click at [552, 496] on div at bounding box center [784, 389] width 1568 height 778
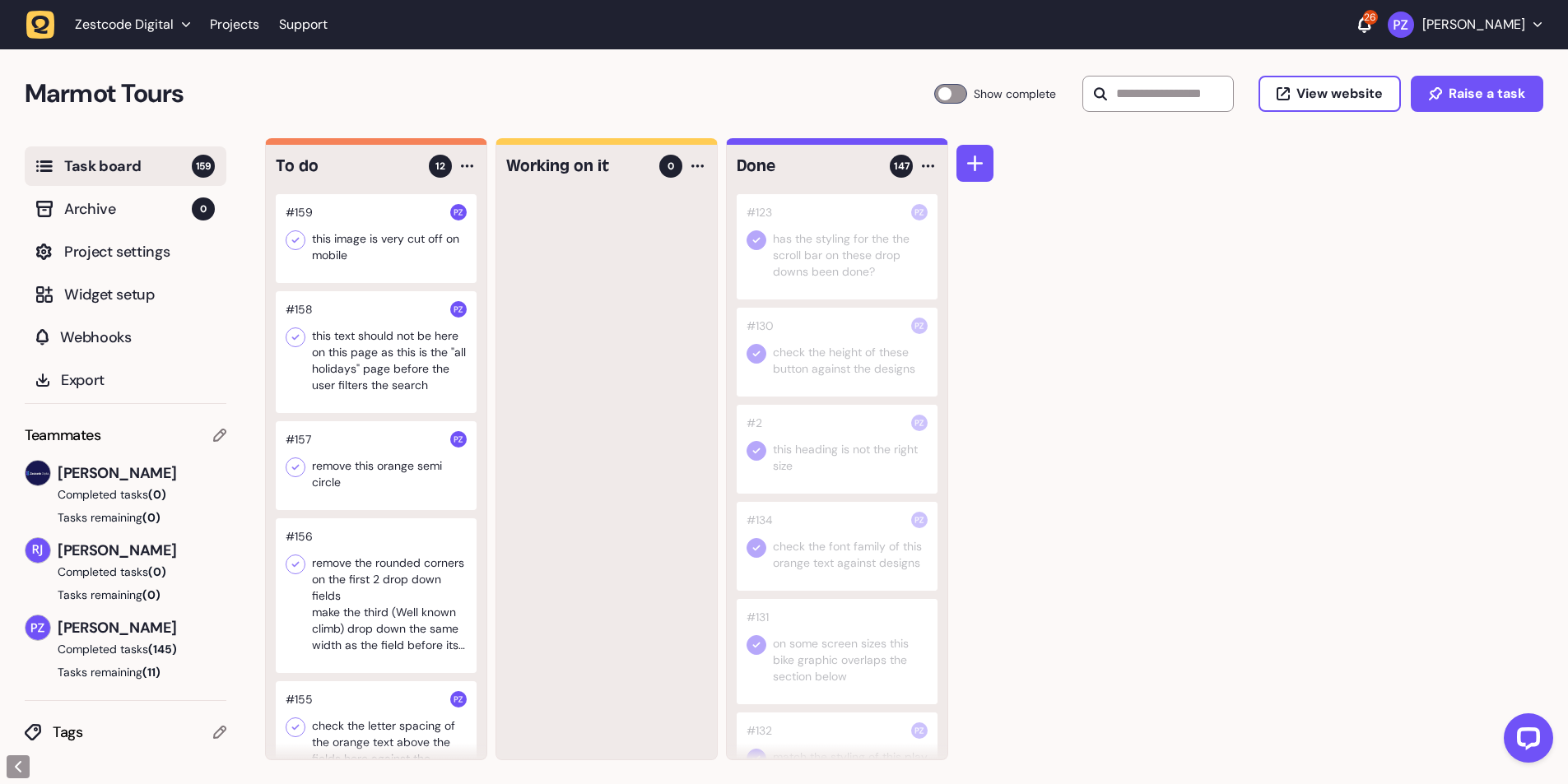
click at [398, 373] on div at bounding box center [376, 352] width 201 height 122
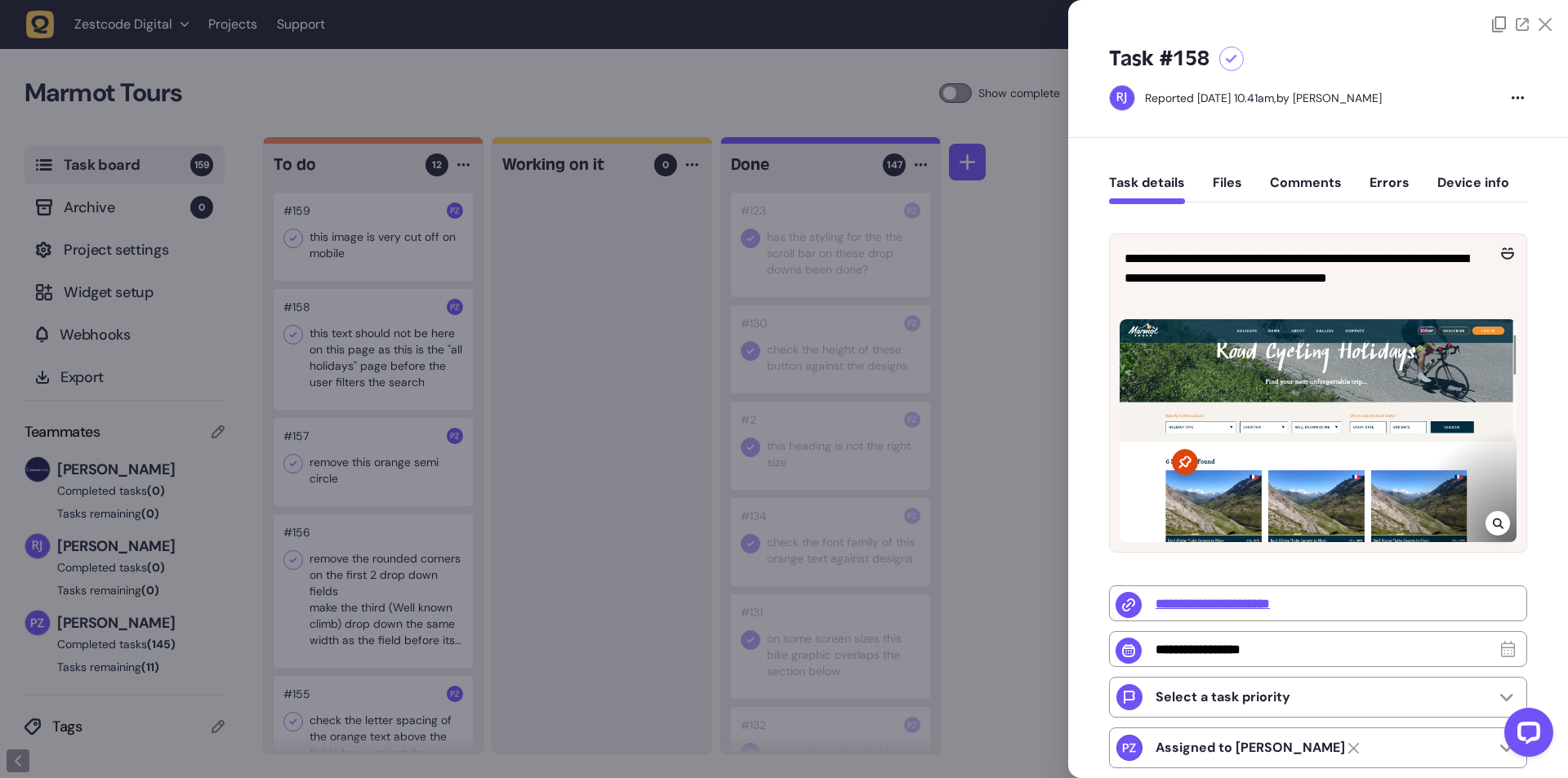
click at [579, 488] on div at bounding box center [784, 389] width 1568 height 778
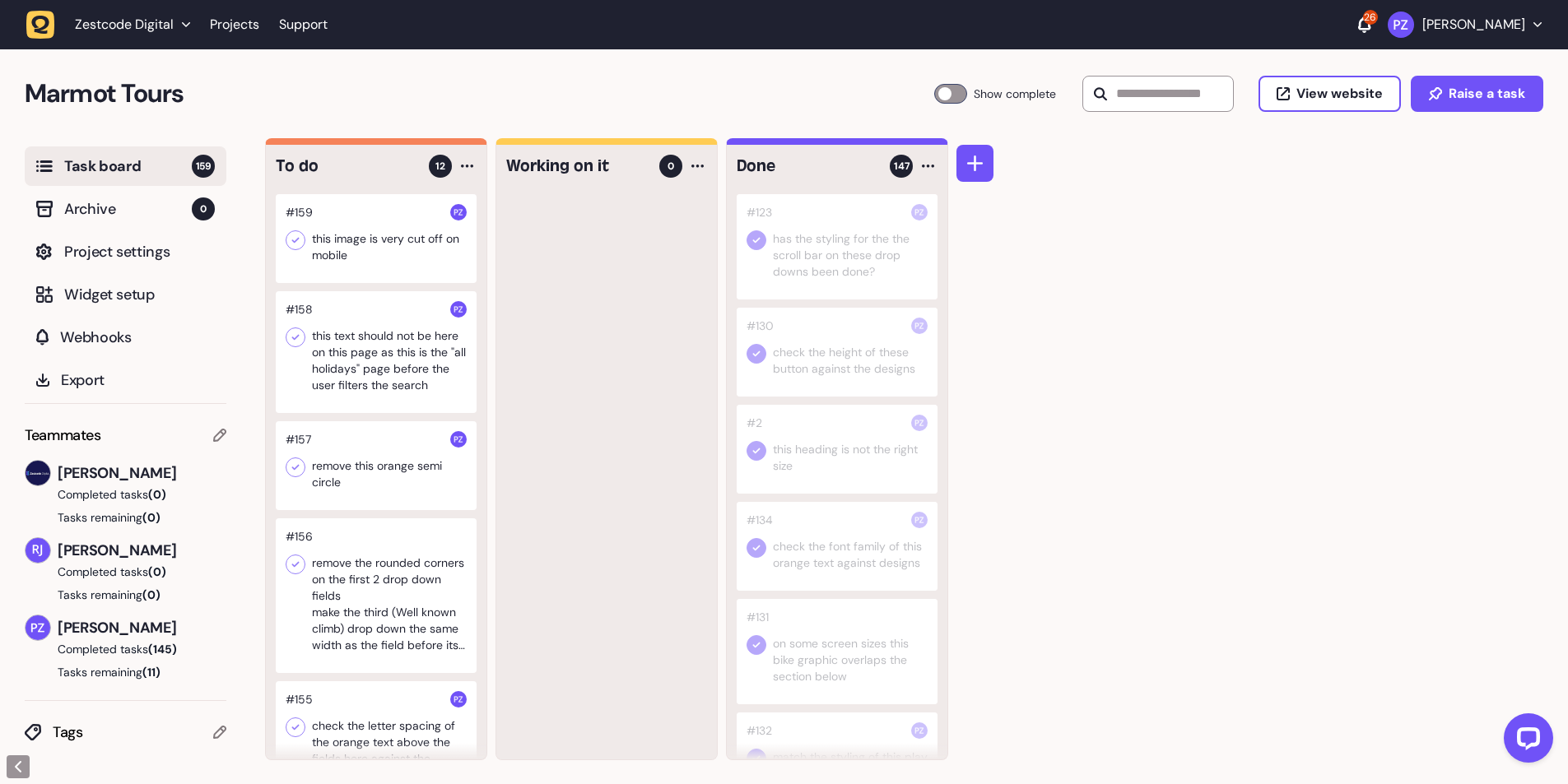
click at [370, 256] on div at bounding box center [376, 239] width 201 height 89
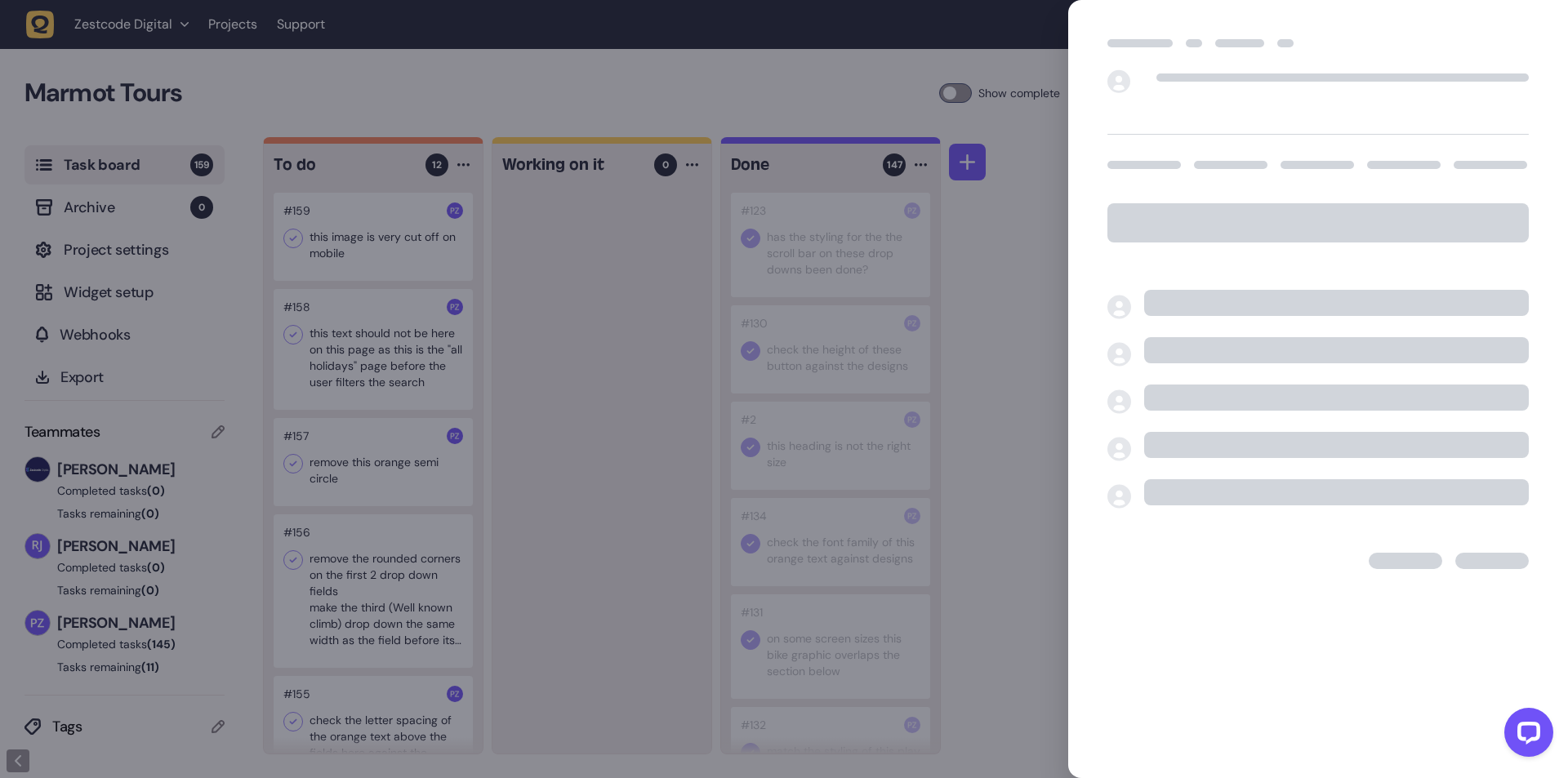
click at [595, 371] on div at bounding box center [784, 389] width 1568 height 778
